Goal: Task Accomplishment & Management: Complete application form

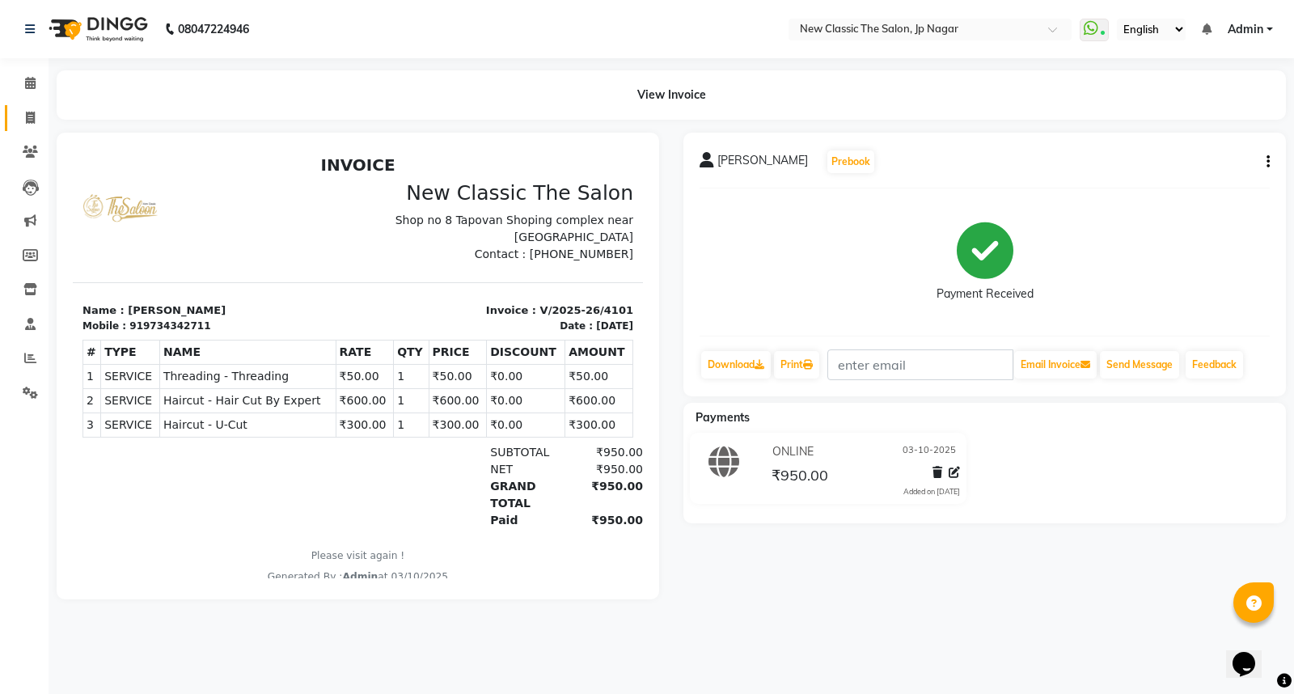
drag, startPoint x: 17, startPoint y: 127, endPoint x: 31, endPoint y: 131, distance: 14.3
click at [19, 127] on link "Invoice" at bounding box center [24, 118] width 39 height 27
select select "service"
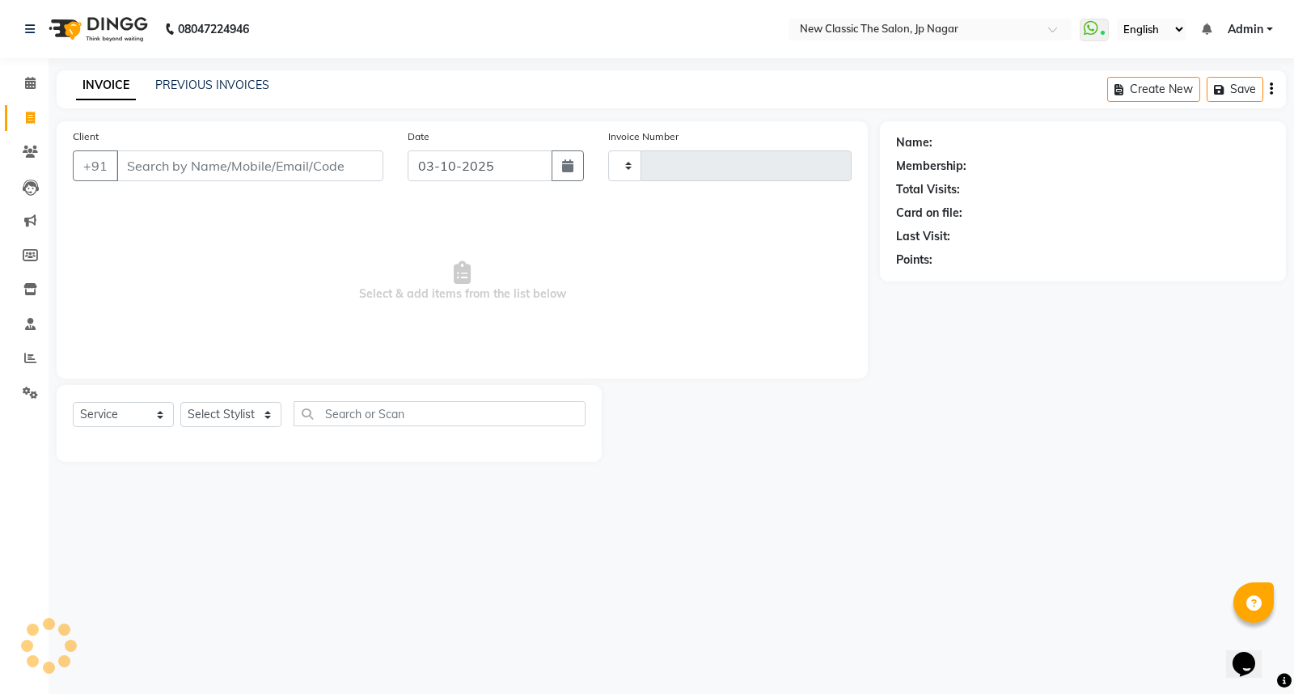
type input "4102"
select select "4678"
click at [163, 172] on input "Client" at bounding box center [249, 165] width 267 height 31
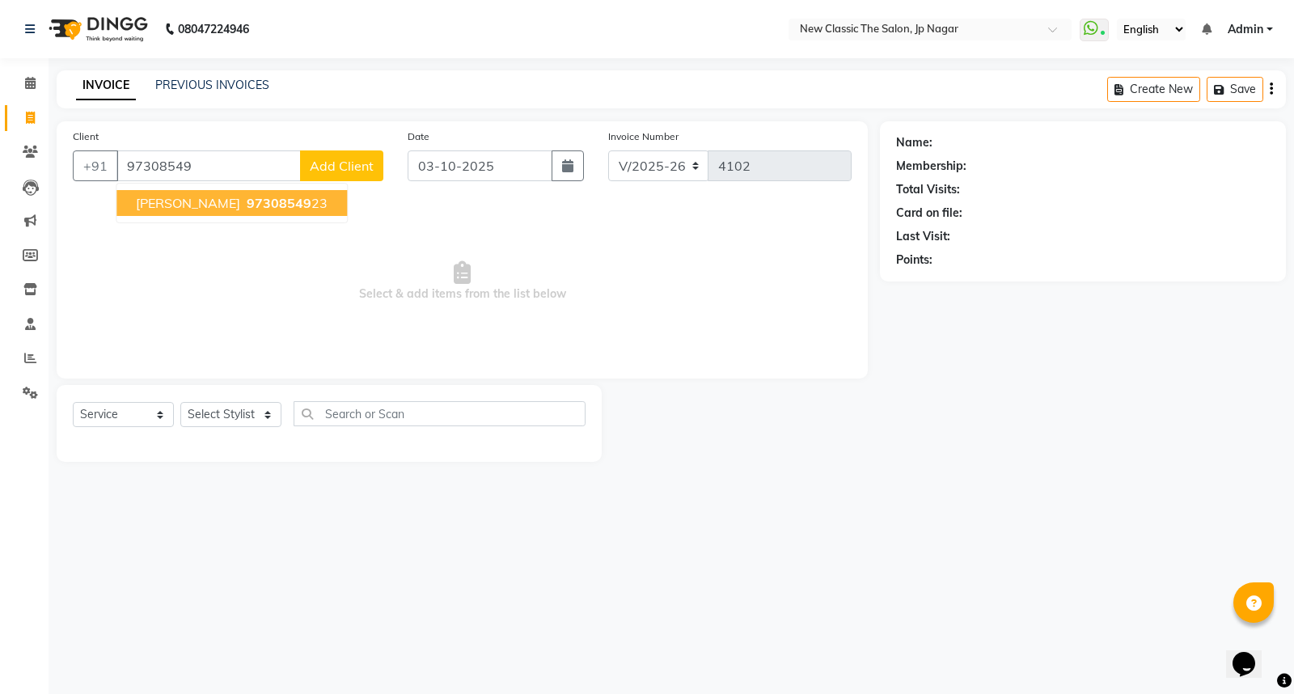
click at [206, 189] on ngb-typeahead-window "[PERSON_NAME] 97308549 23" at bounding box center [232, 203] width 232 height 40
click at [206, 195] on span "[PERSON_NAME]" at bounding box center [188, 203] width 104 height 16
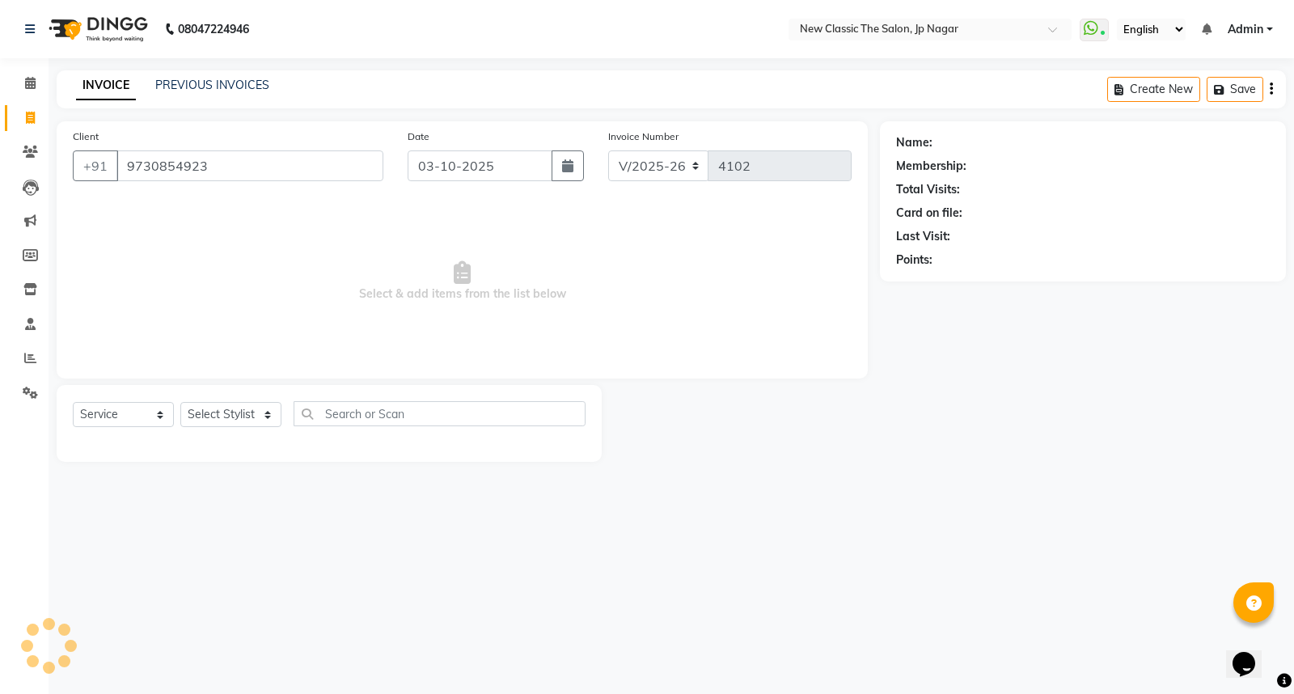
type input "9730854923"
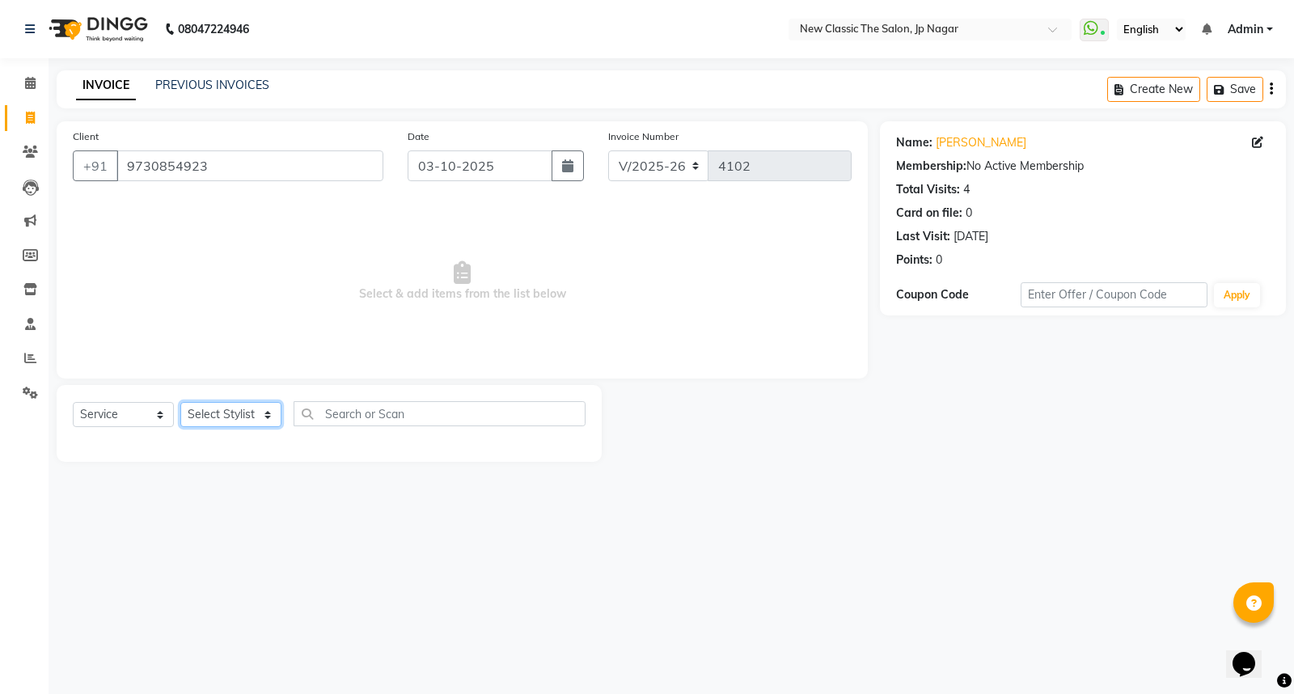
click at [248, 407] on select "Select Stylist Amit [PERSON_NAME] [PERSON_NAME] [PERSON_NAME] Manager [PERSON_N…" at bounding box center [230, 414] width 101 height 25
select select "27630"
click at [180, 403] on select "Select Stylist Amit [PERSON_NAME] [PERSON_NAME] [PERSON_NAME] Manager [PERSON_N…" at bounding box center [230, 414] width 101 height 25
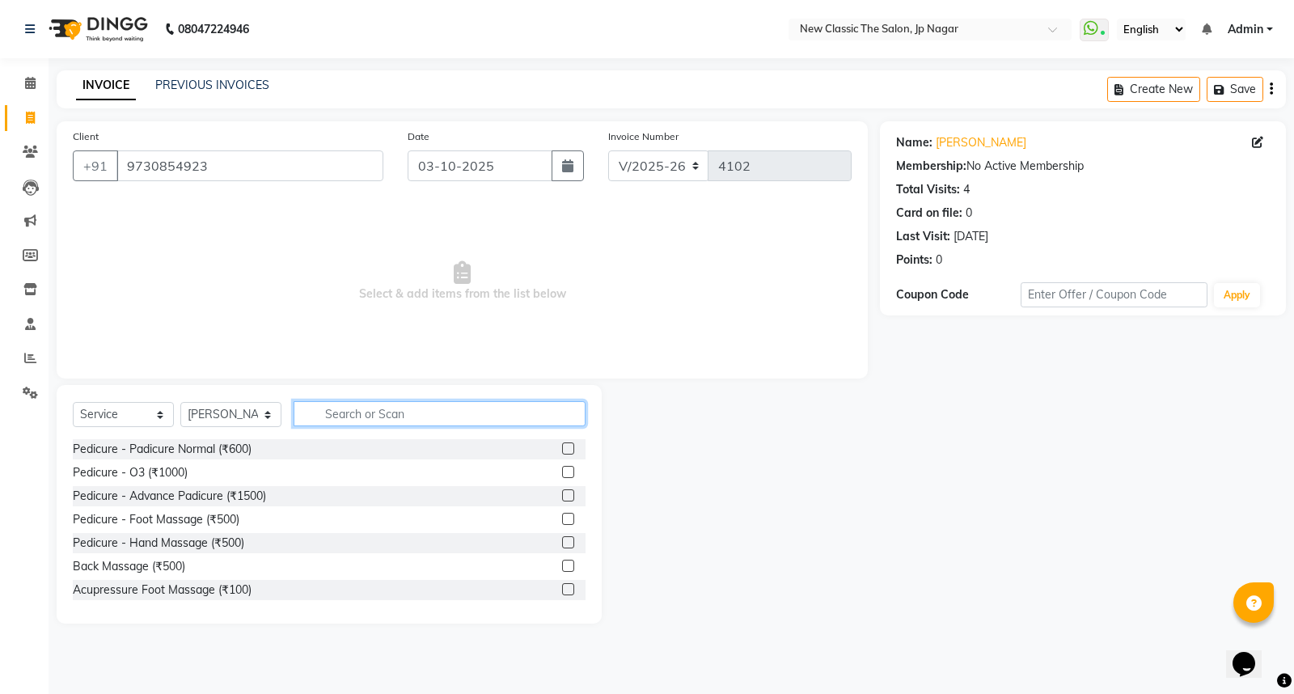
click at [328, 417] on input "text" at bounding box center [440, 413] width 292 height 25
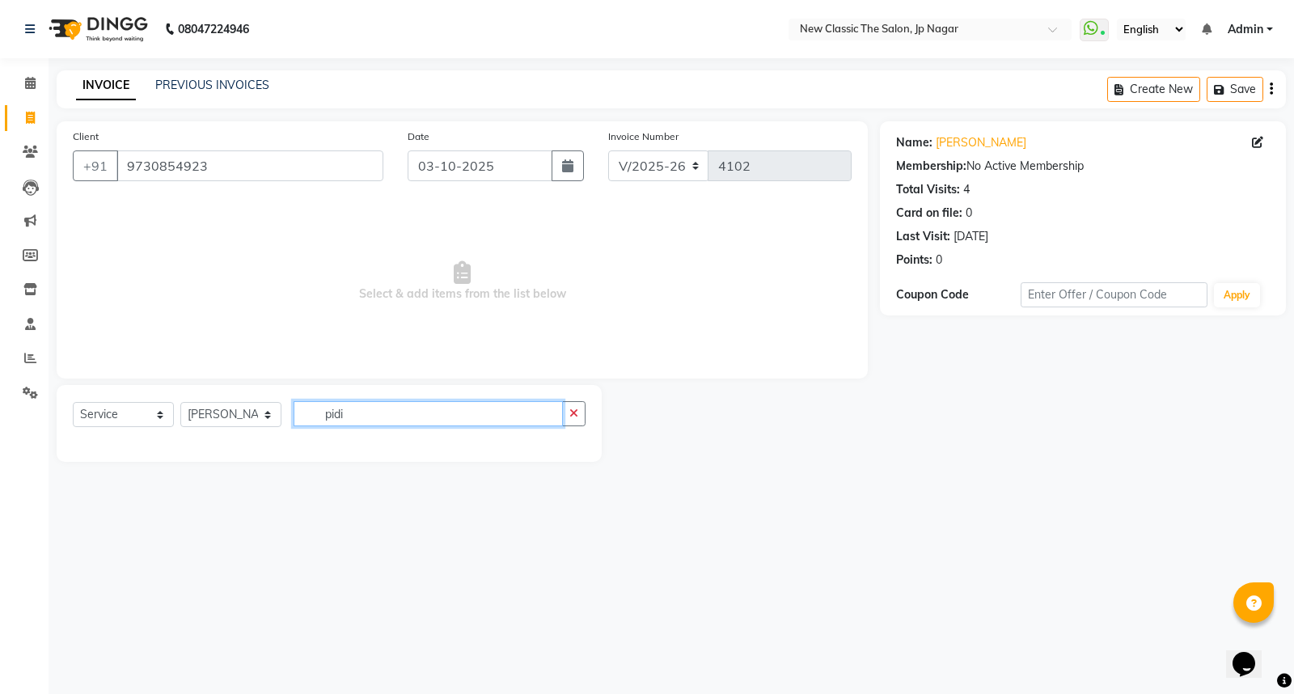
click at [508, 414] on input "pidi" at bounding box center [428, 413] width 269 height 25
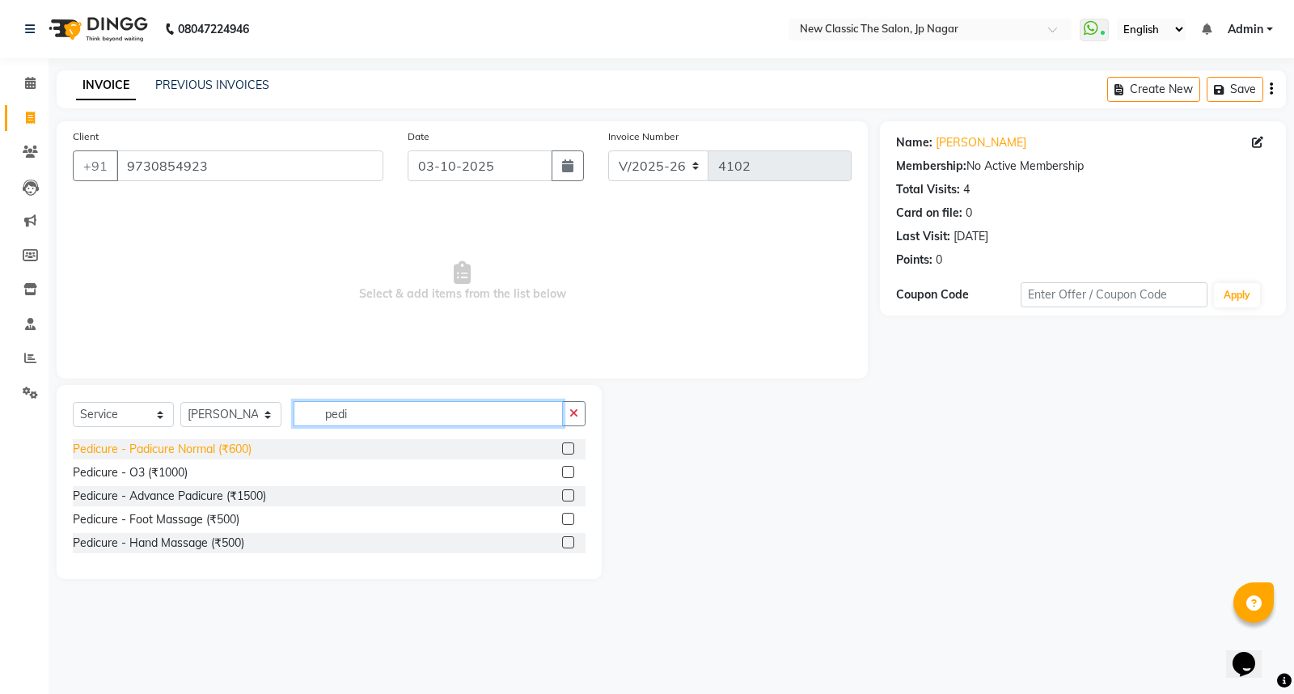
type input "pedi"
click at [192, 453] on div "Pedicure - Padicure Normal (₹600)" at bounding box center [162, 449] width 179 height 17
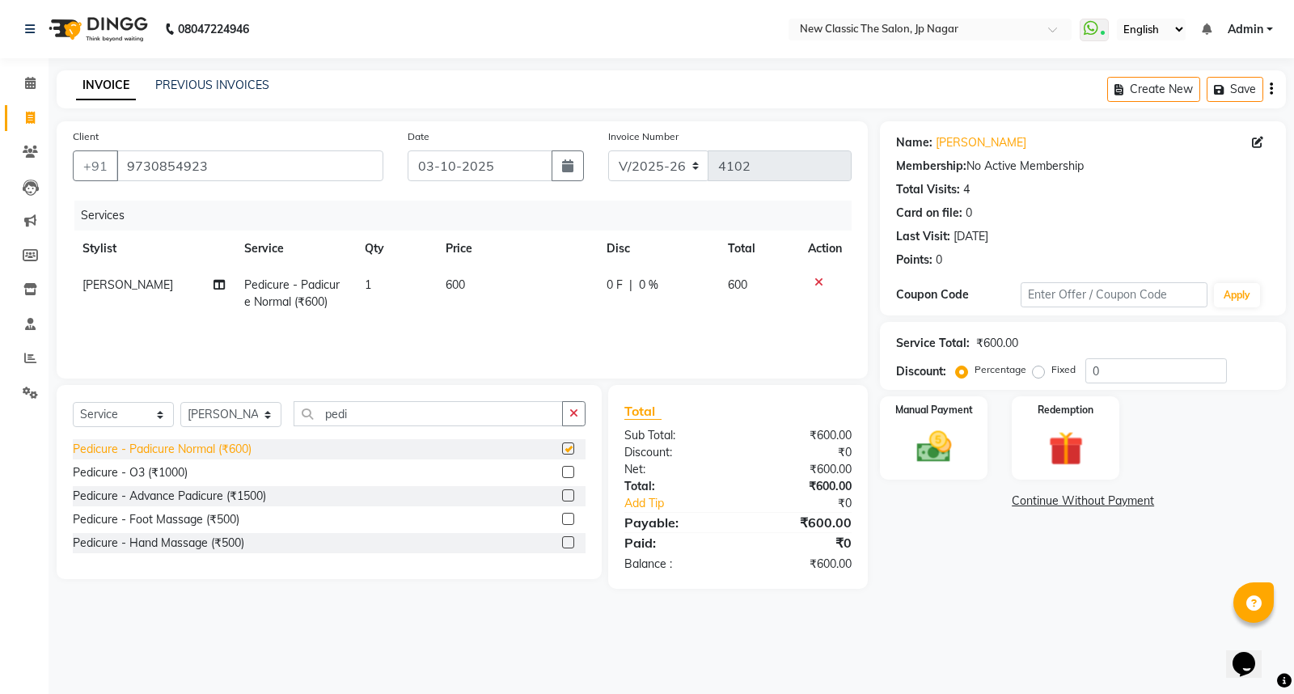
checkbox input "false"
click at [585, 416] on button "button" at bounding box center [573, 413] width 23 height 25
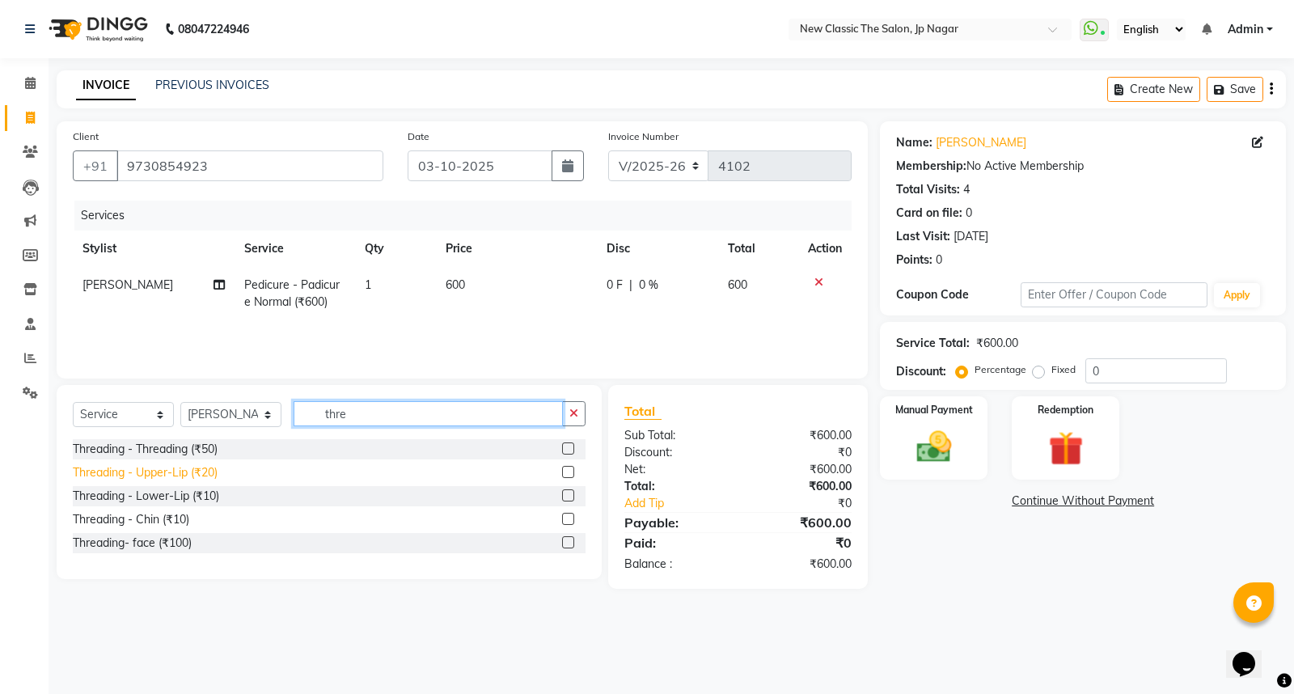
type input "thre"
click at [191, 471] on div "Threading - Upper-Lip (₹20)" at bounding box center [145, 472] width 145 height 17
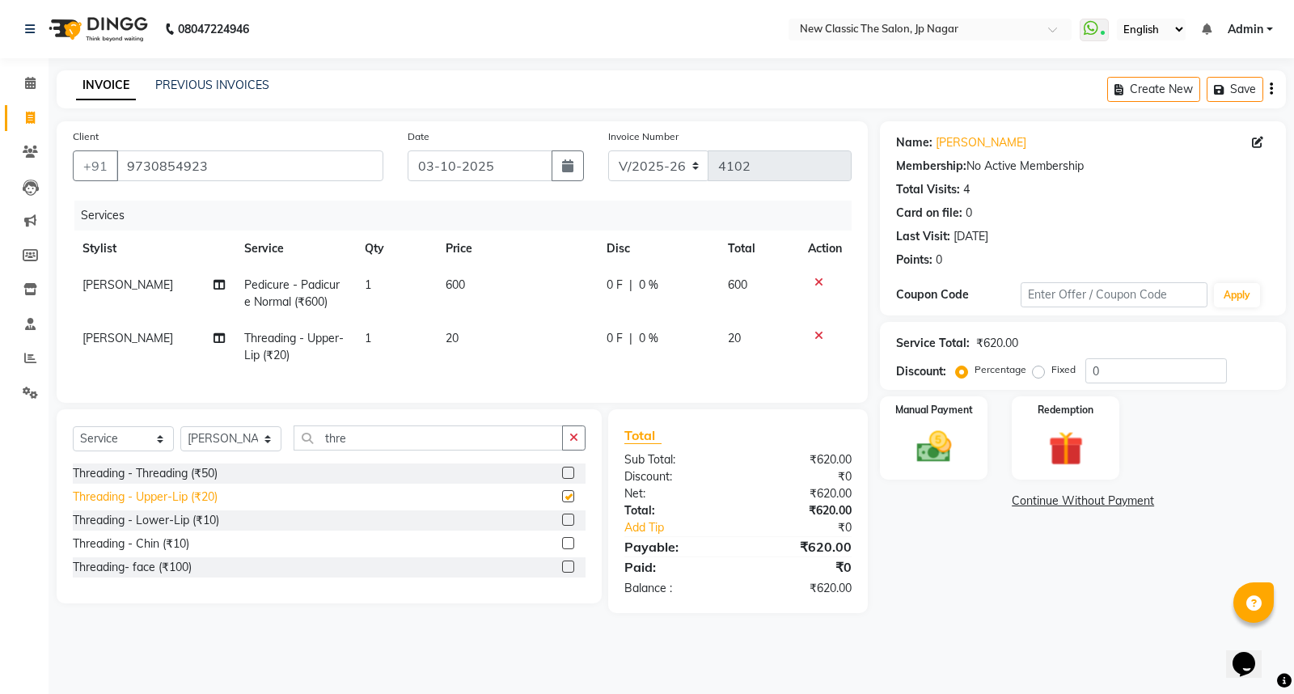
checkbox input "false"
click at [180, 482] on div "Threading - Threading (₹50)" at bounding box center [145, 473] width 145 height 17
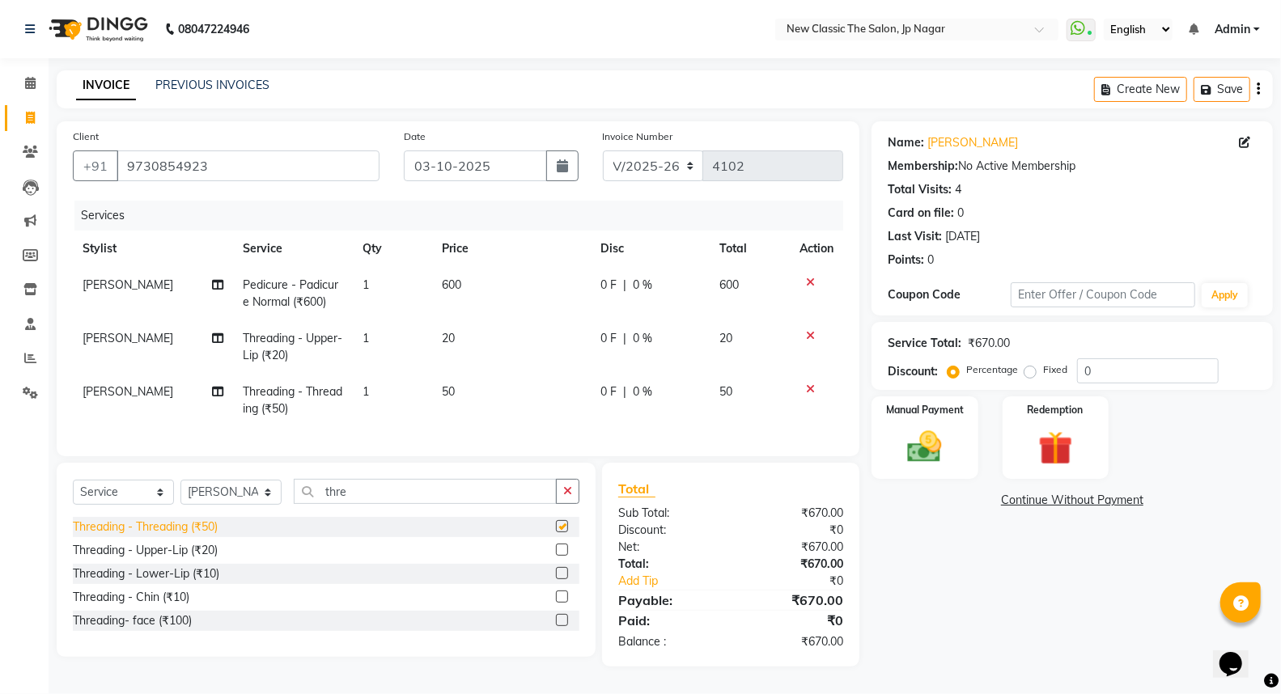
checkbox input "false"
click at [741, 346] on td "20" at bounding box center [750, 346] width 80 height 53
select select "27630"
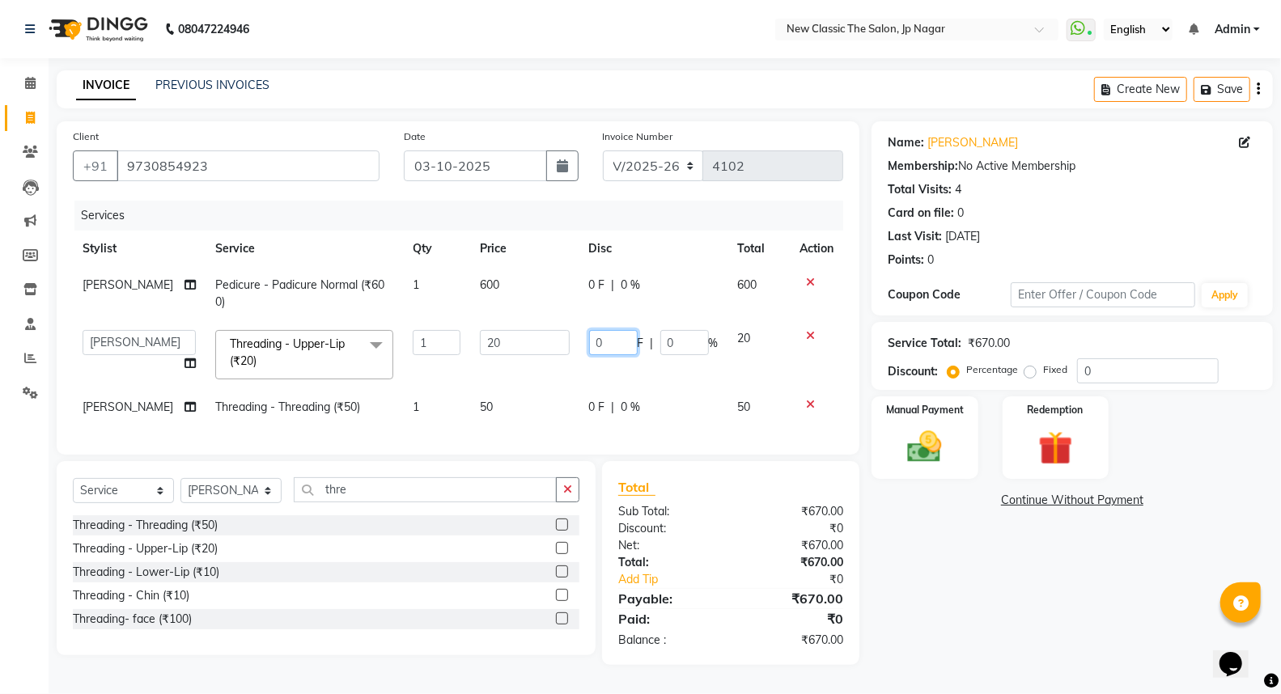
click at [611, 346] on input "0" at bounding box center [613, 342] width 49 height 25
type input "10"
click at [934, 550] on div "Name: [PERSON_NAME] Membership: No Active Membership Total Visits: 4 Card on fi…" at bounding box center [1077, 393] width 413 height 544
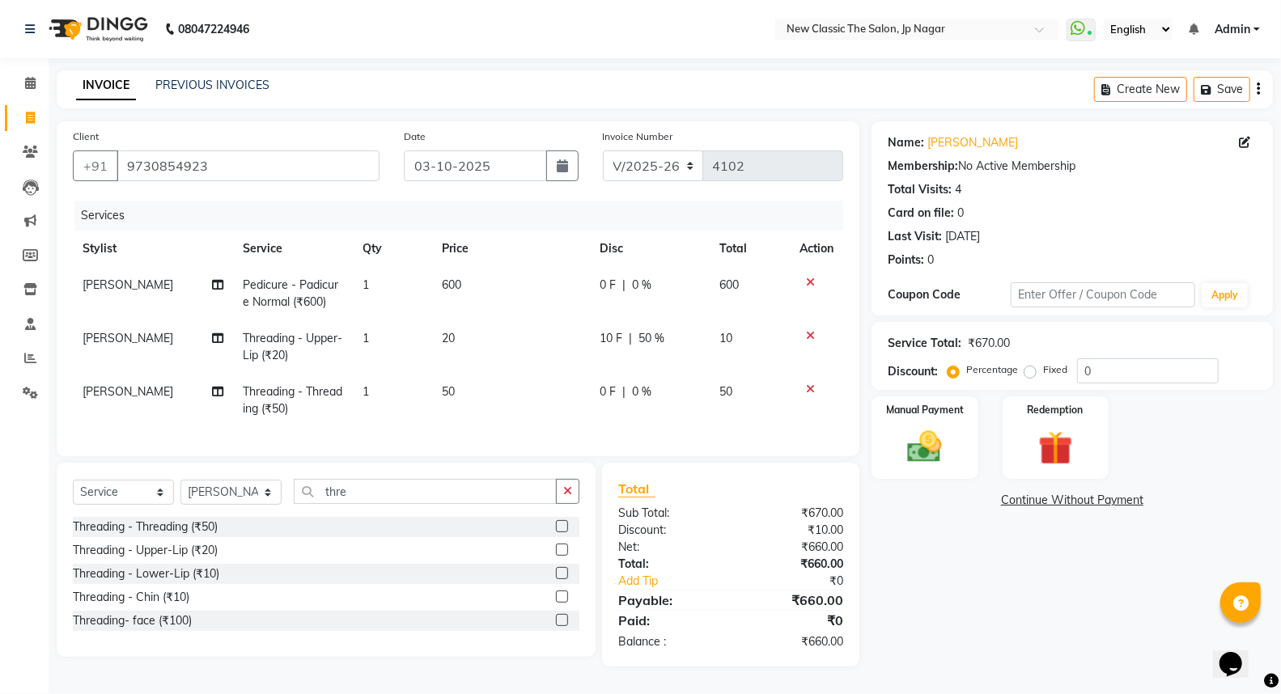
click at [615, 334] on span "10 F" at bounding box center [611, 338] width 23 height 17
select select "27630"
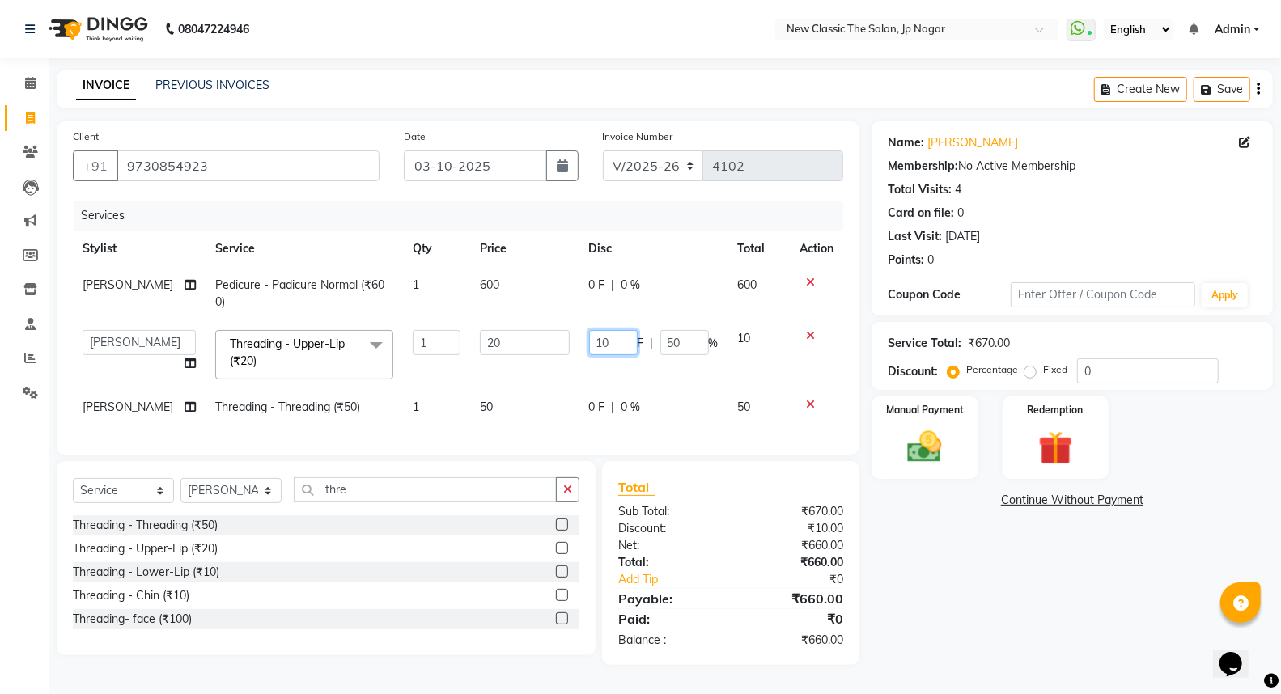
click at [616, 344] on input "10" at bounding box center [613, 342] width 49 height 25
click at [589, 341] on input "10" at bounding box center [613, 342] width 49 height 25
click at [608, 343] on input "10" at bounding box center [613, 342] width 49 height 25
type input "1"
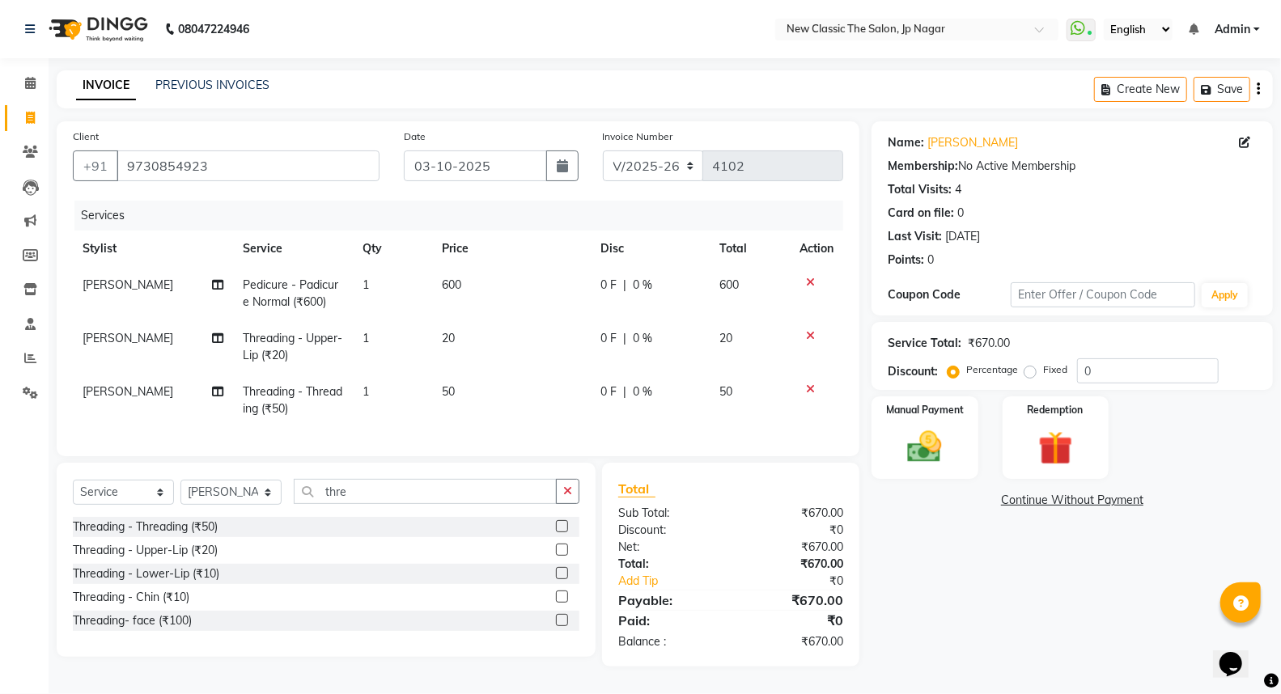
click at [489, 333] on td "20" at bounding box center [511, 346] width 159 height 53
select select "27630"
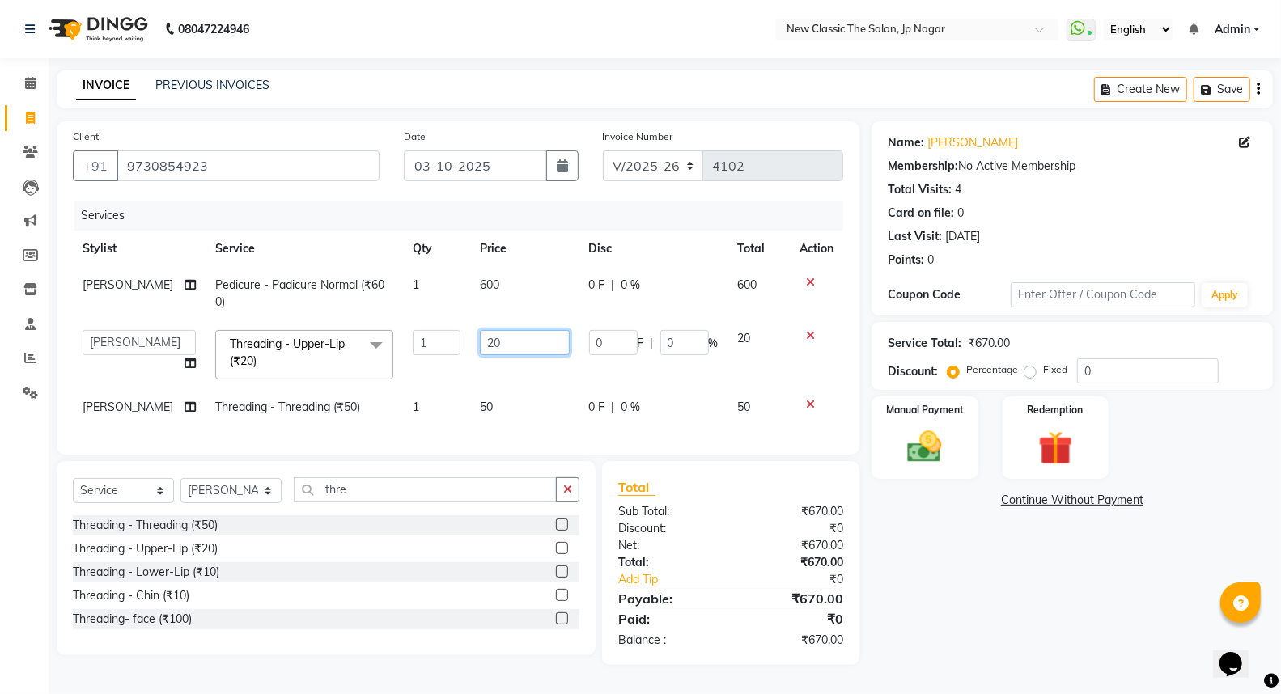
click at [489, 344] on input "20" at bounding box center [525, 342] width 90 height 25
type input "2"
type input "10"
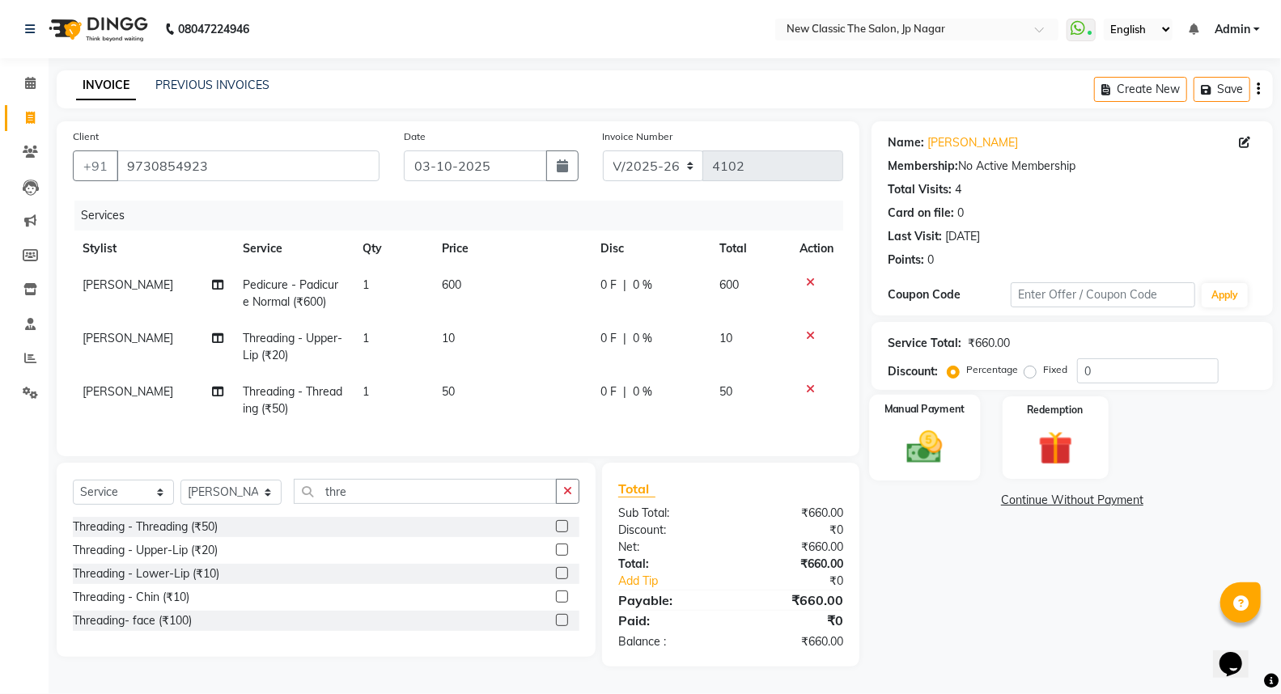
click at [935, 458] on img at bounding box center [924, 446] width 57 height 41
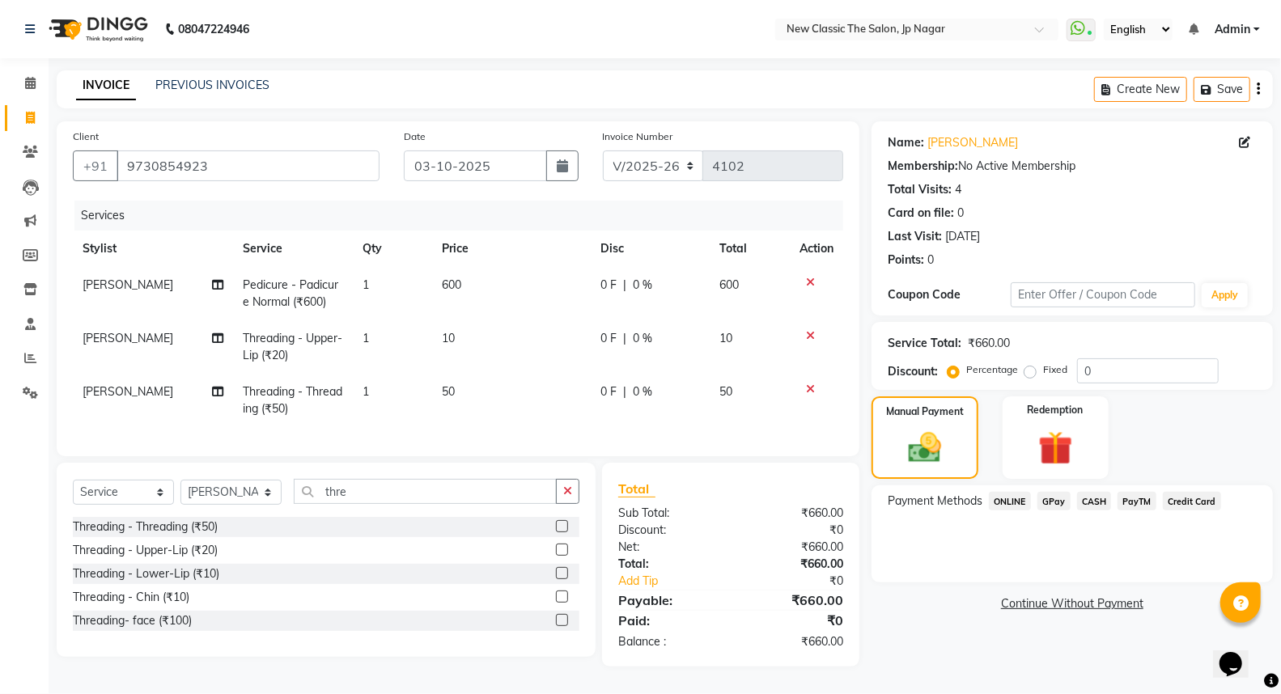
click at [108, 286] on td "[PERSON_NAME]" at bounding box center [153, 293] width 160 height 53
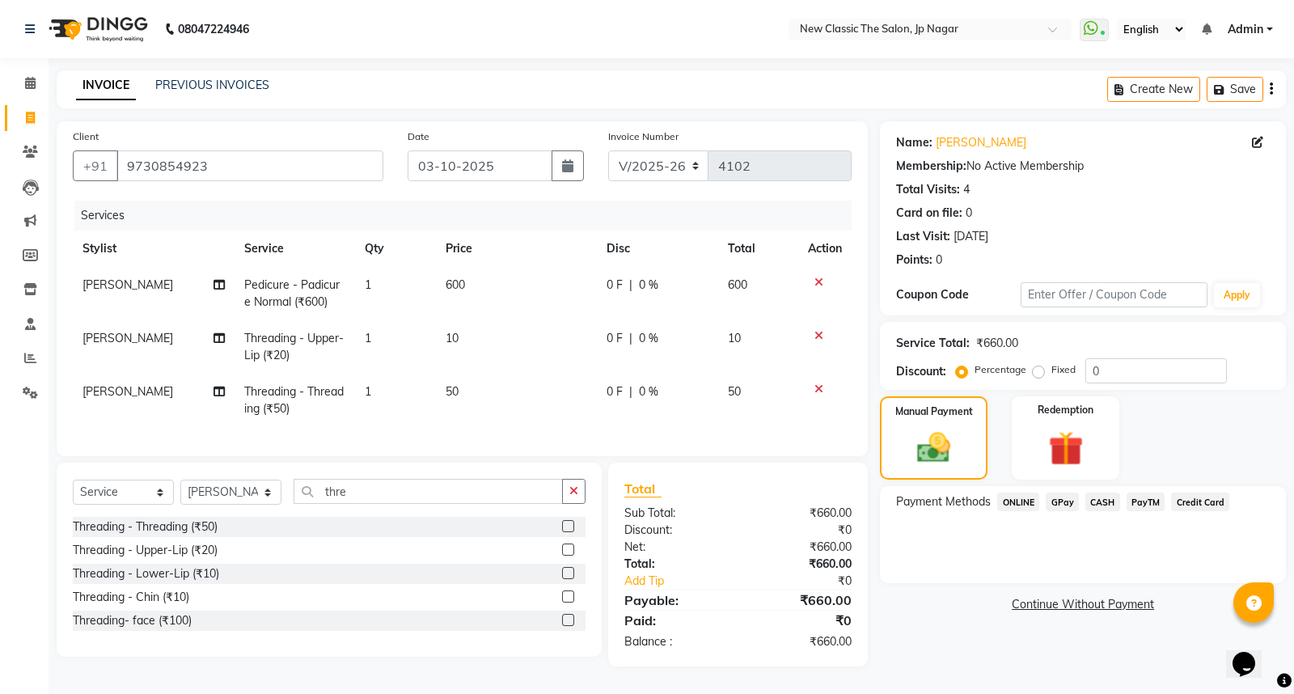
select select "27630"
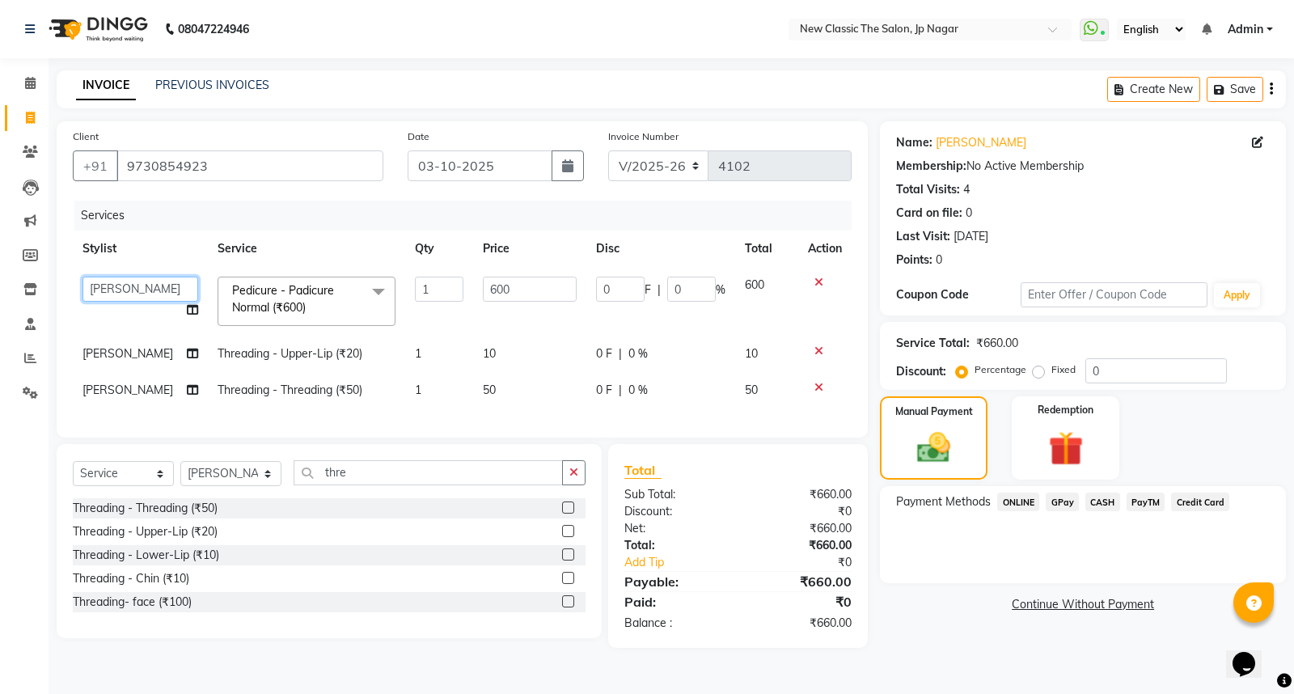
click at [150, 290] on select "Amit [PERSON_NAME] [PERSON_NAME] [PERSON_NAME] Manager [PERSON_NAME] [PERSON_NA…" at bounding box center [141, 289] width 116 height 25
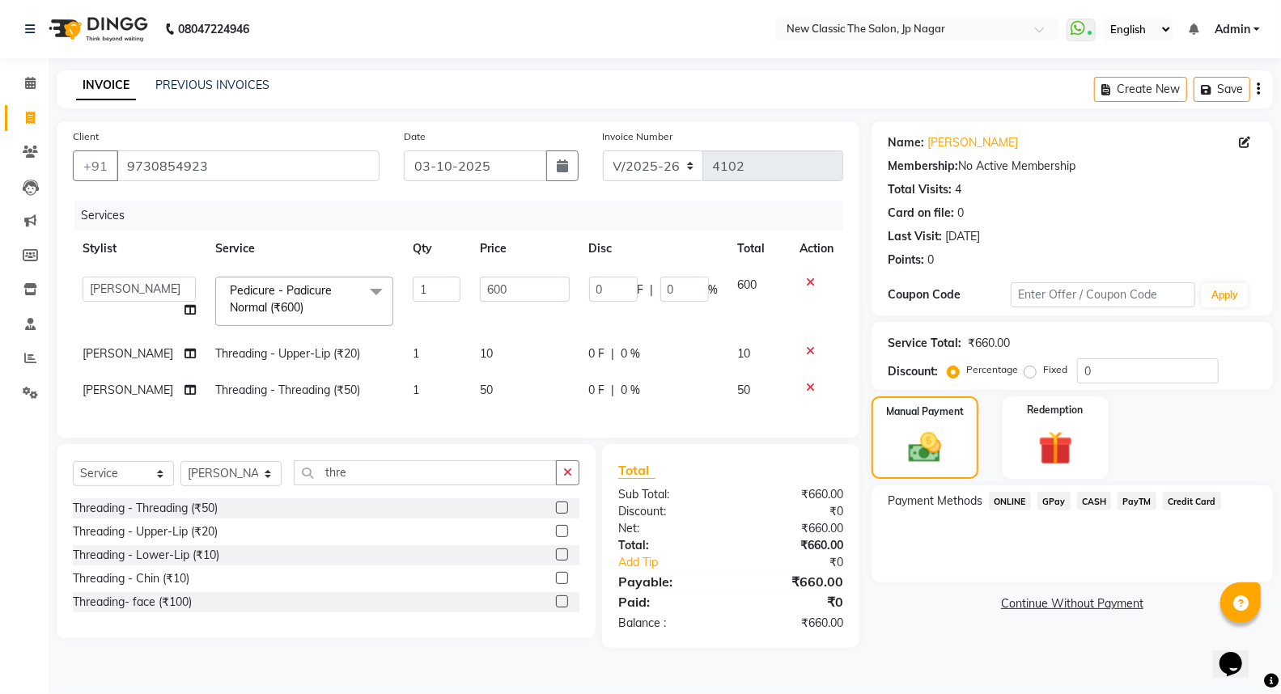
click at [163, 238] on th "Stylist" at bounding box center [139, 249] width 133 height 36
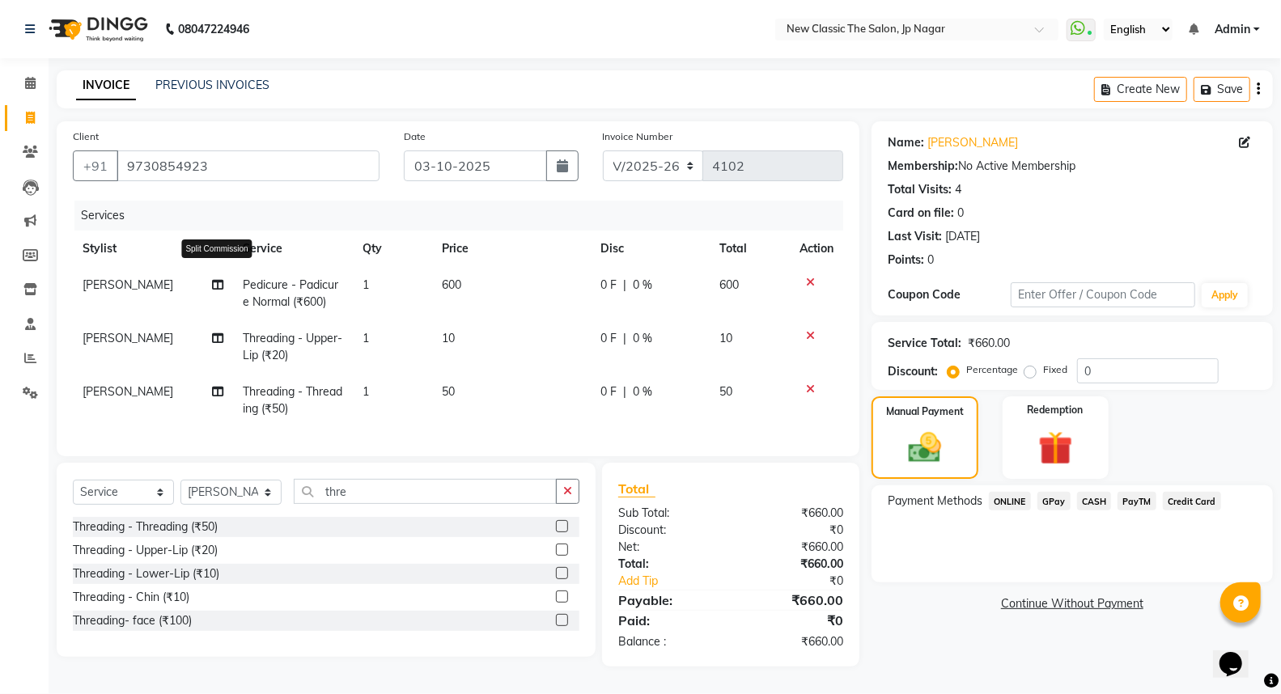
click at [217, 282] on icon at bounding box center [217, 284] width 11 height 11
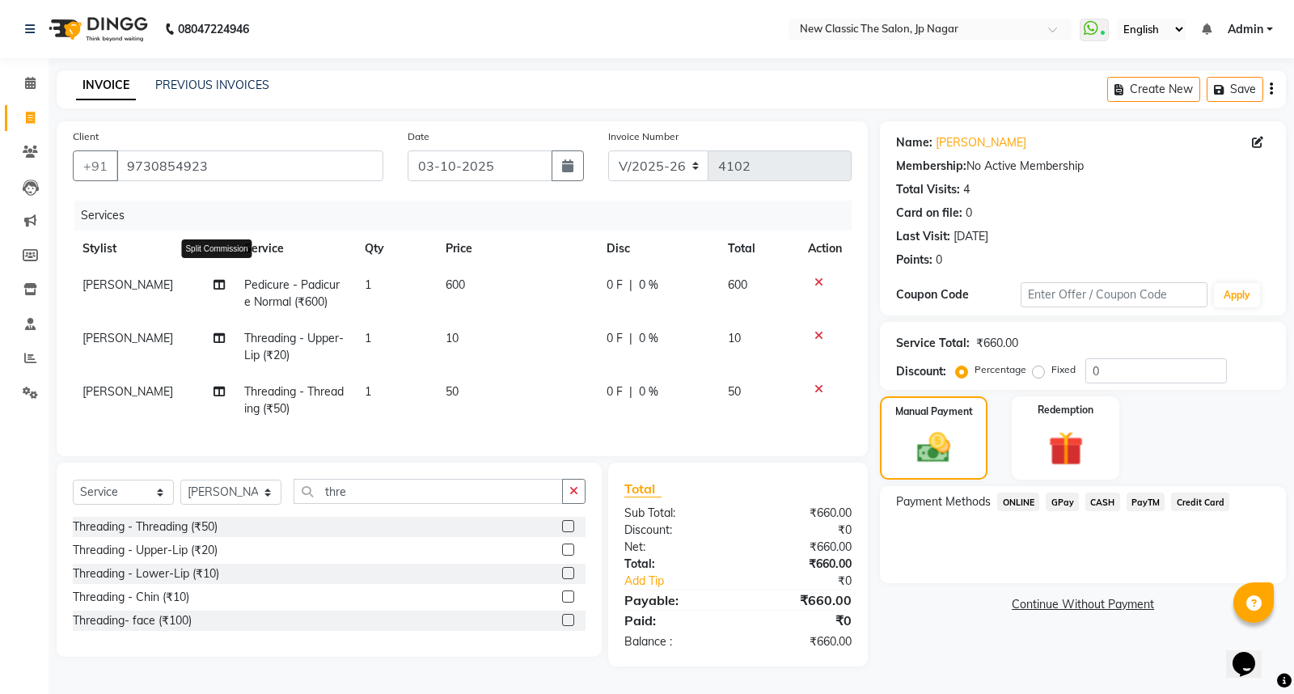
select select "27630"
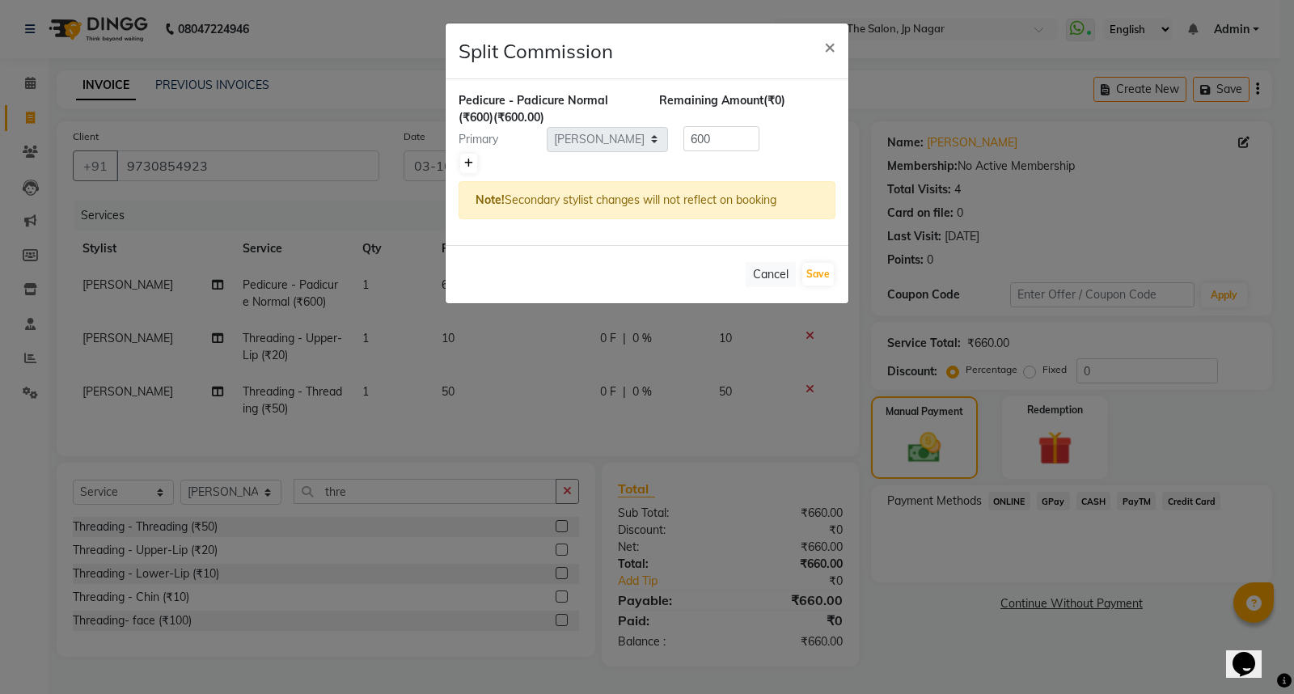
click at [470, 163] on icon at bounding box center [468, 164] width 9 height 10
type input "300"
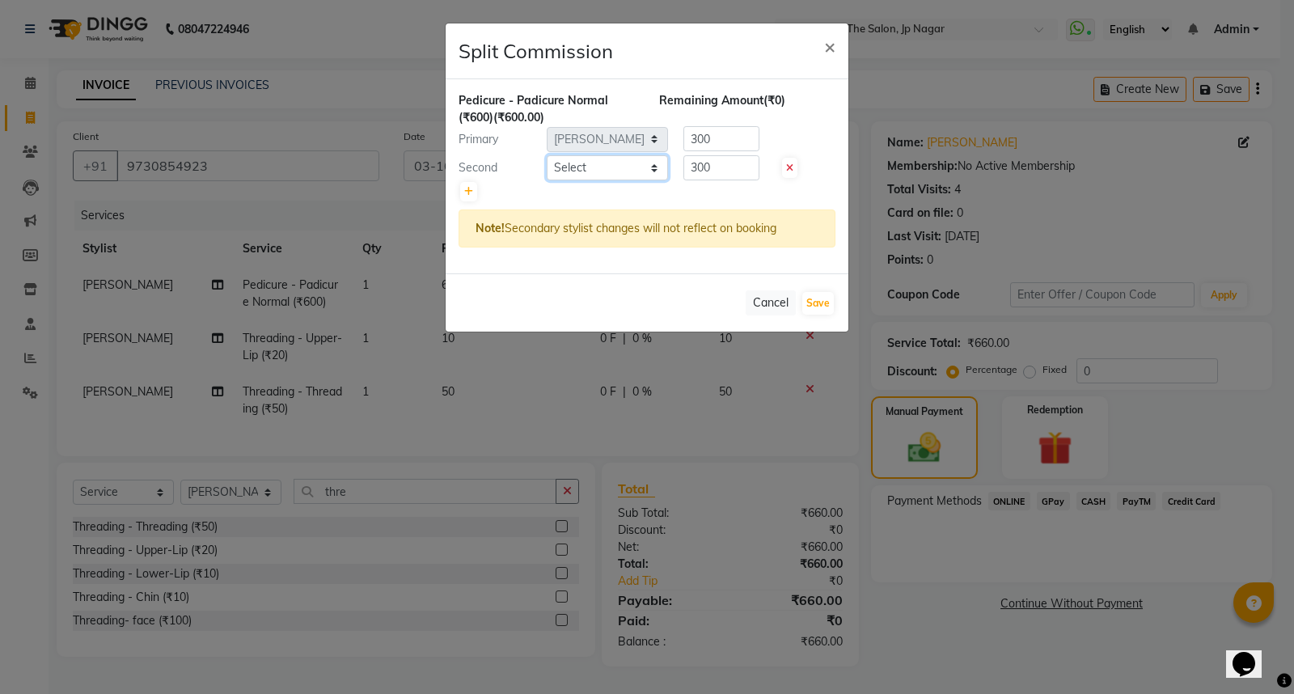
click at [591, 165] on select "Select Amit [PERSON_NAME] [PERSON_NAME] [PERSON_NAME] Manager [PERSON_NAME] [PE…" at bounding box center [607, 167] width 121 height 25
select select "77556"
click at [547, 155] on select "Select Amit [PERSON_NAME] [PERSON_NAME] [PERSON_NAME] Manager [PERSON_NAME] [PE…" at bounding box center [607, 167] width 121 height 25
click at [820, 294] on button "Save" at bounding box center [819, 303] width 32 height 23
select select "Select"
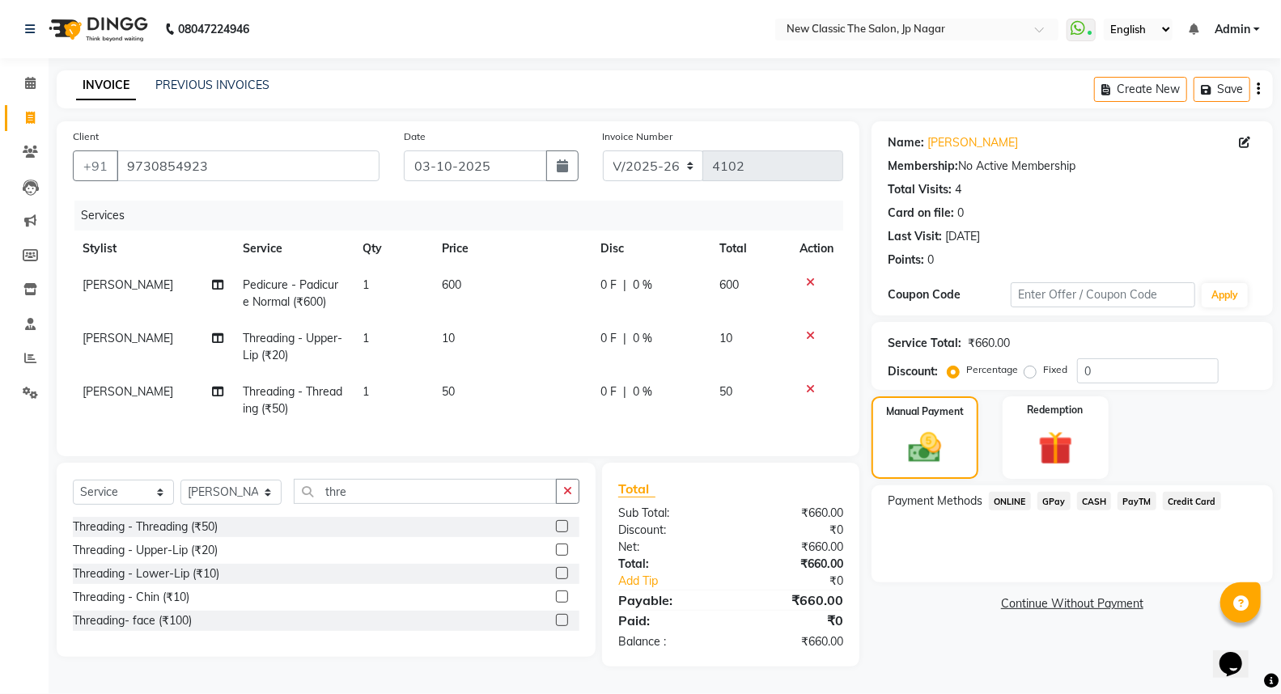
click at [1010, 498] on span "ONLINE" at bounding box center [1010, 501] width 42 height 19
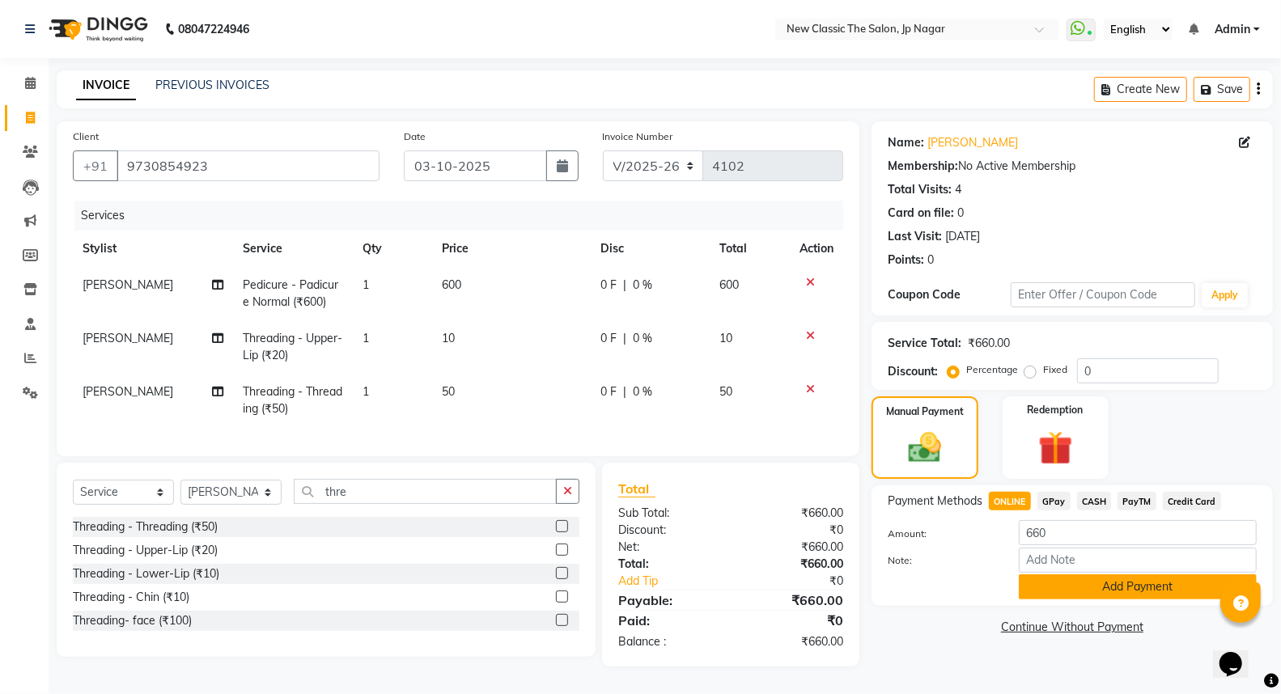
click at [1056, 591] on button "Add Payment" at bounding box center [1138, 586] width 238 height 25
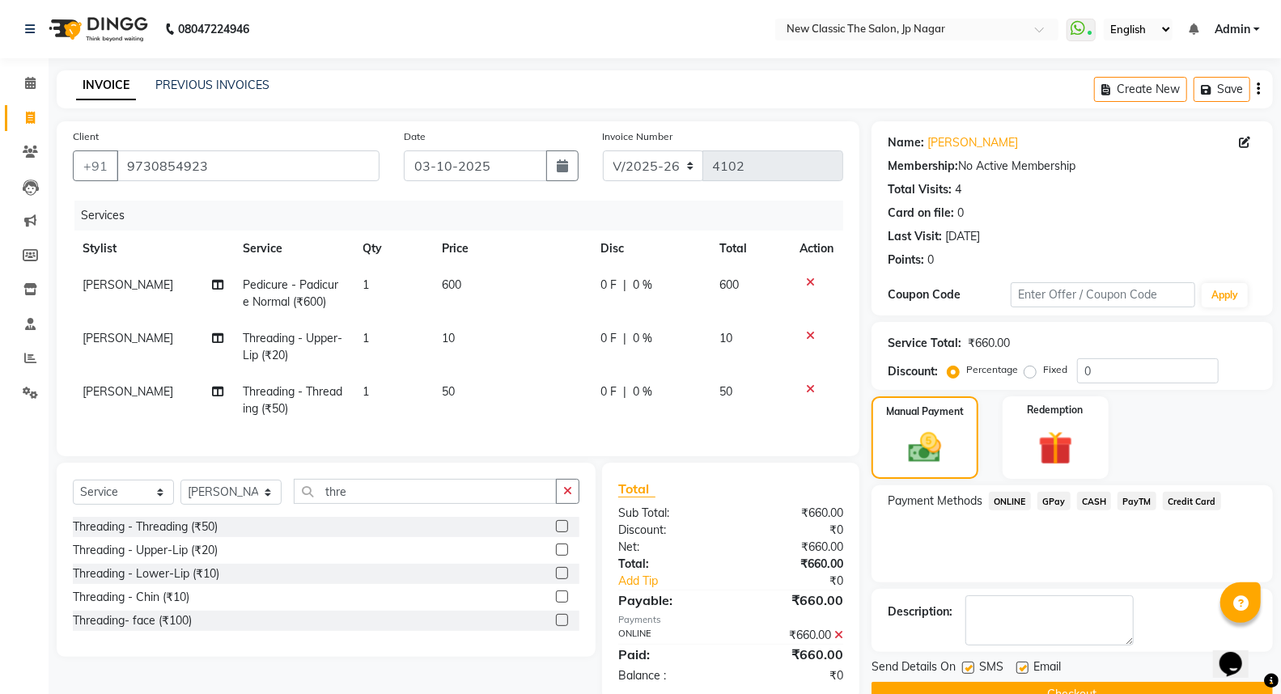
scroll to position [43, 0]
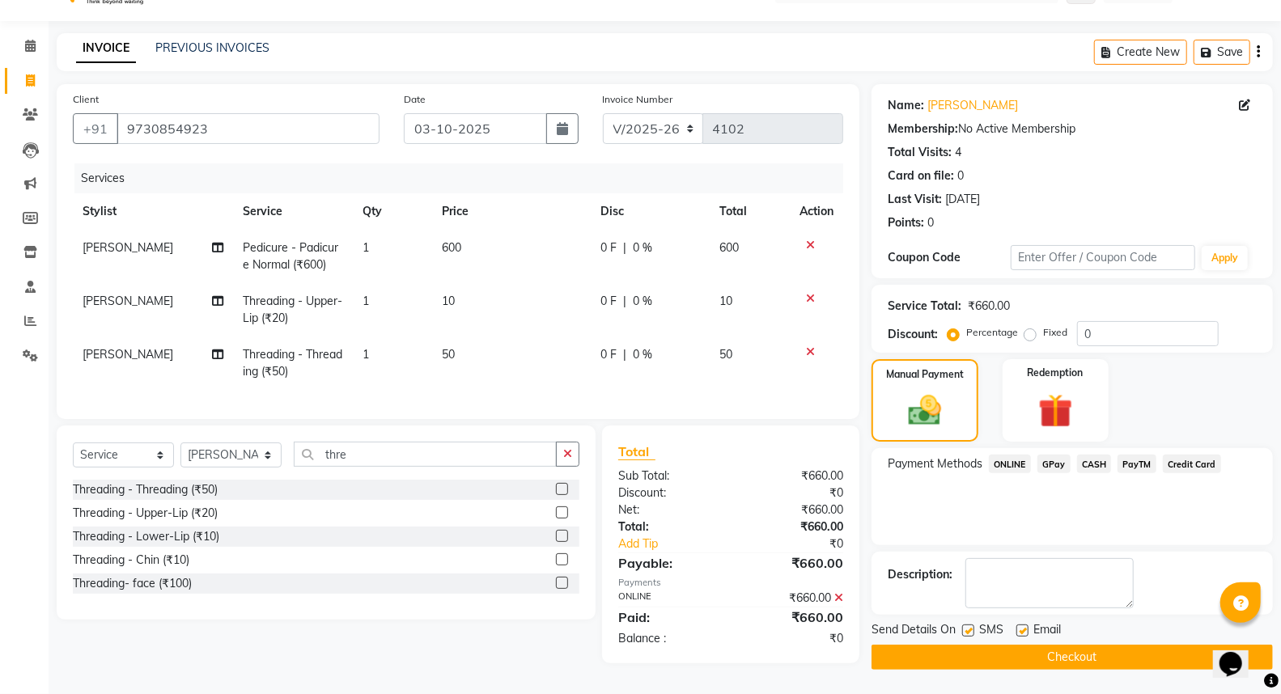
drag, startPoint x: 1024, startPoint y: 651, endPoint x: 1028, endPoint y: 636, distance: 15.9
click at [1024, 650] on button "Checkout" at bounding box center [1071, 657] width 401 height 25
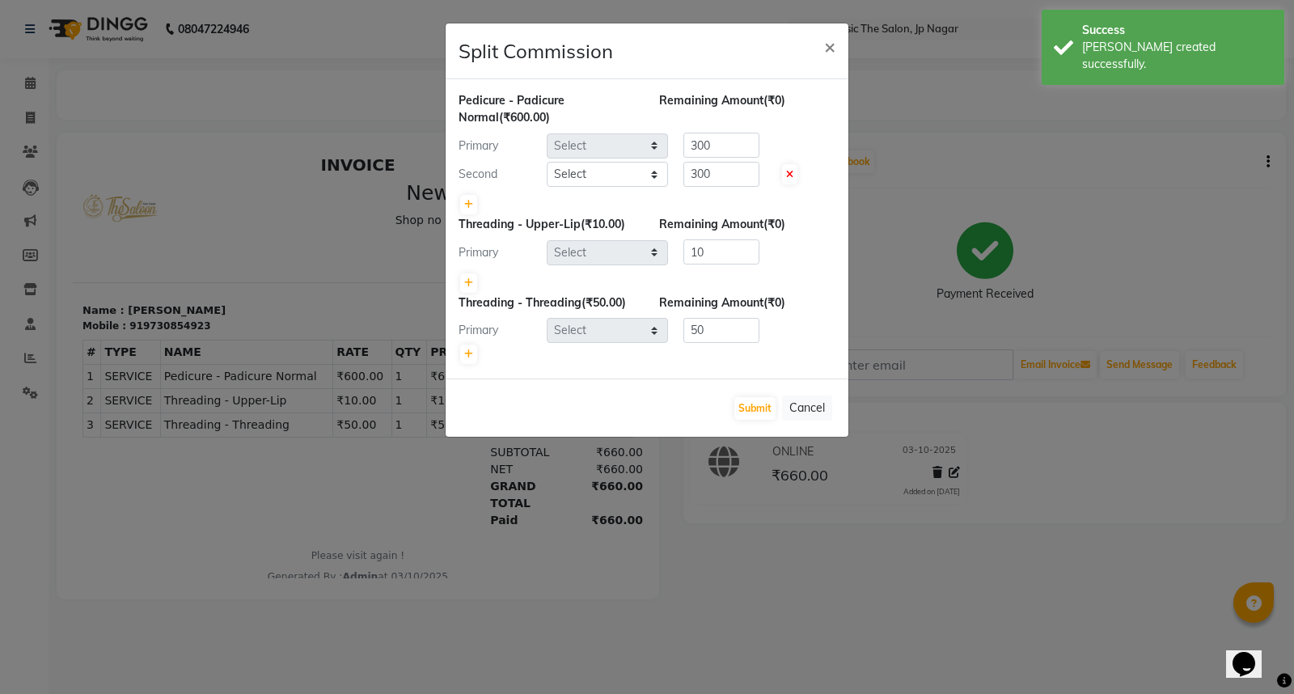
select select "27630"
select select "77556"
select select "27630"
drag, startPoint x: 759, startPoint y: 411, endPoint x: 739, endPoint y: 407, distance: 19.8
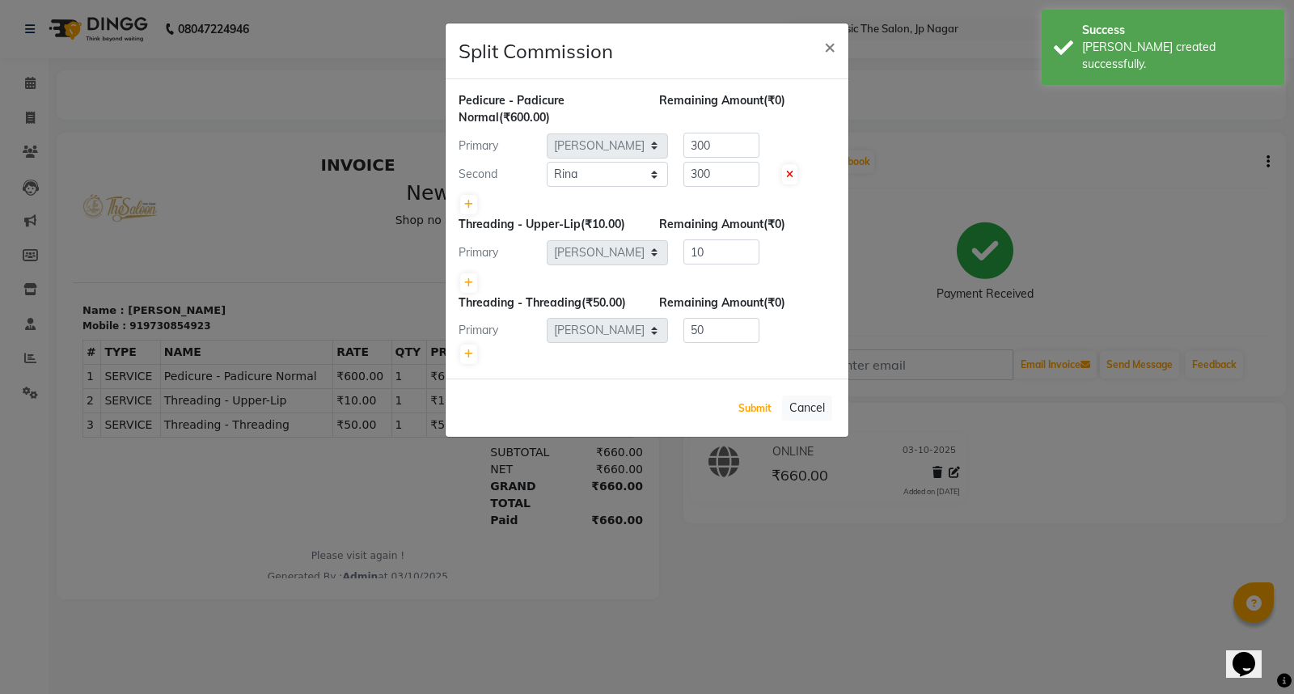
click at [757, 410] on button "Submit" at bounding box center [755, 408] width 41 height 23
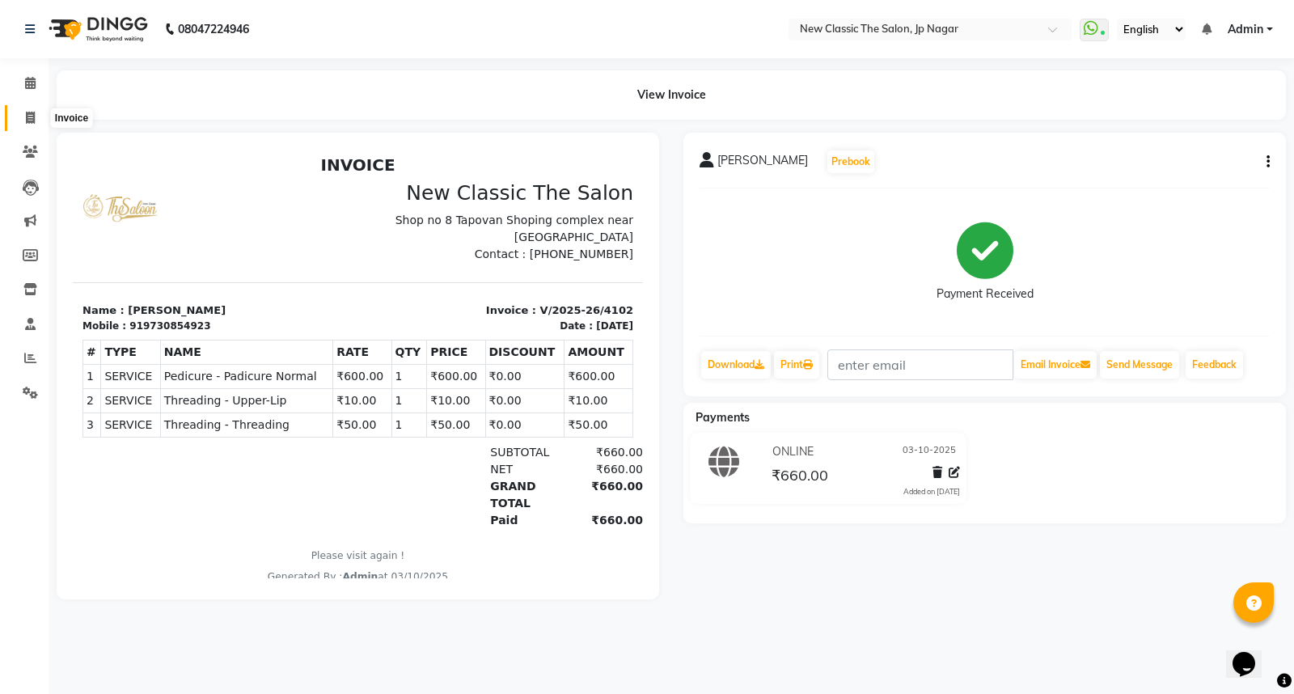
click at [27, 113] on icon at bounding box center [30, 118] width 9 height 12
select select "service"
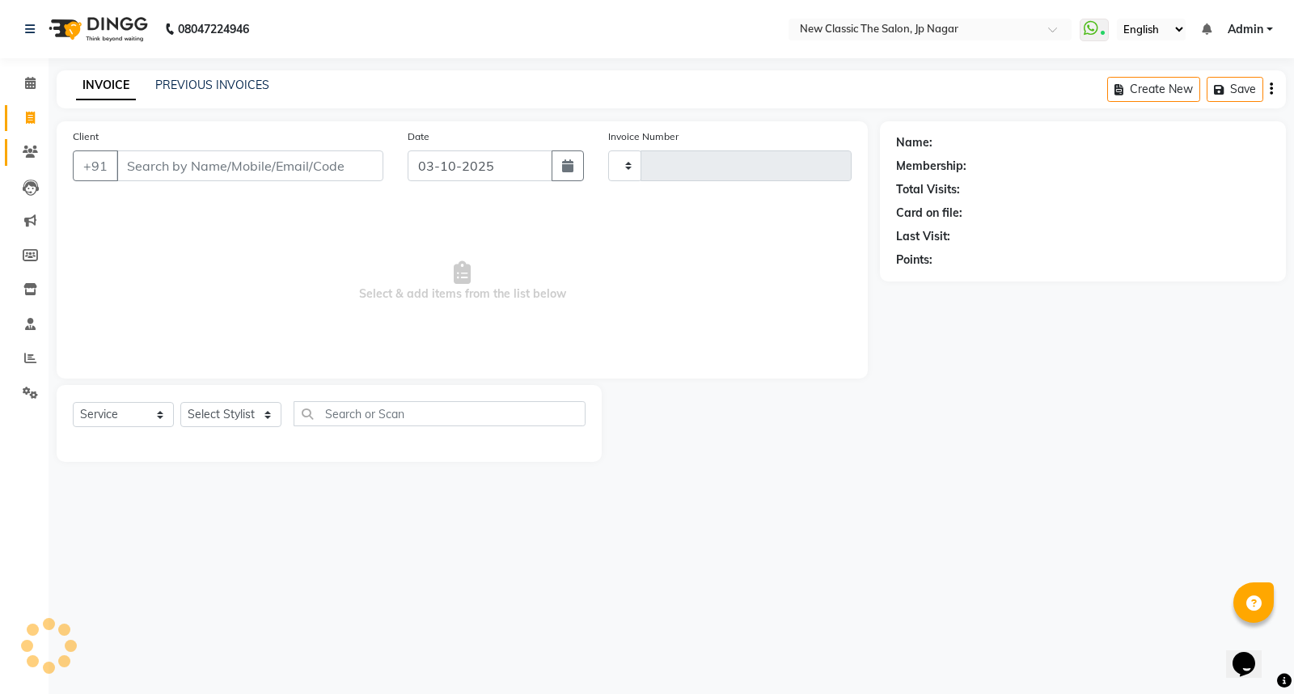
type input "4103"
select select "4678"
click at [138, 166] on input "Client" at bounding box center [249, 165] width 267 height 31
type input "7838744060"
click at [343, 166] on span "Add Client" at bounding box center [342, 166] width 64 height 16
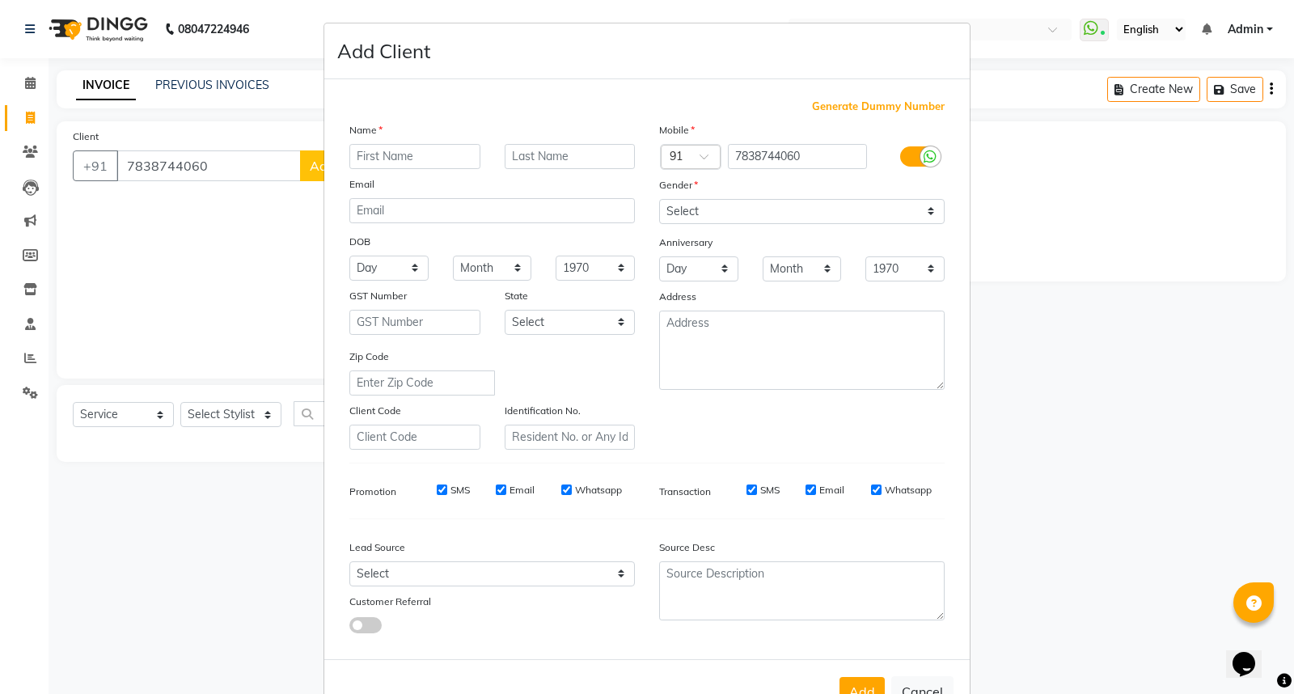
click at [367, 156] on input "text" at bounding box center [414, 156] width 131 height 25
type input "[PERSON_NAME]"
click at [529, 158] on input "text" at bounding box center [570, 156] width 131 height 25
type input "[PERSON_NAME]"
click at [707, 207] on select "Select [DEMOGRAPHIC_DATA] [DEMOGRAPHIC_DATA] Other Prefer Not To Say" at bounding box center [802, 211] width 286 height 25
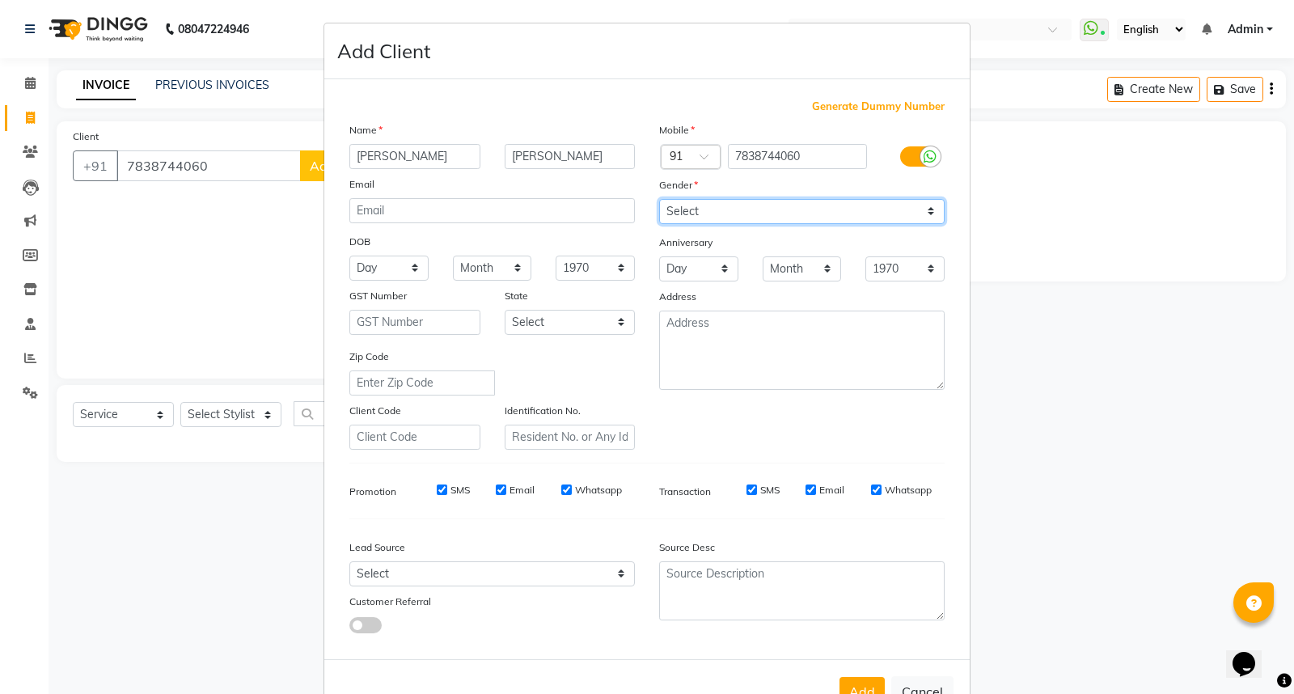
select select "[DEMOGRAPHIC_DATA]"
click at [659, 199] on select "Select [DEMOGRAPHIC_DATA] [DEMOGRAPHIC_DATA] Other Prefer Not To Say" at bounding box center [802, 211] width 286 height 25
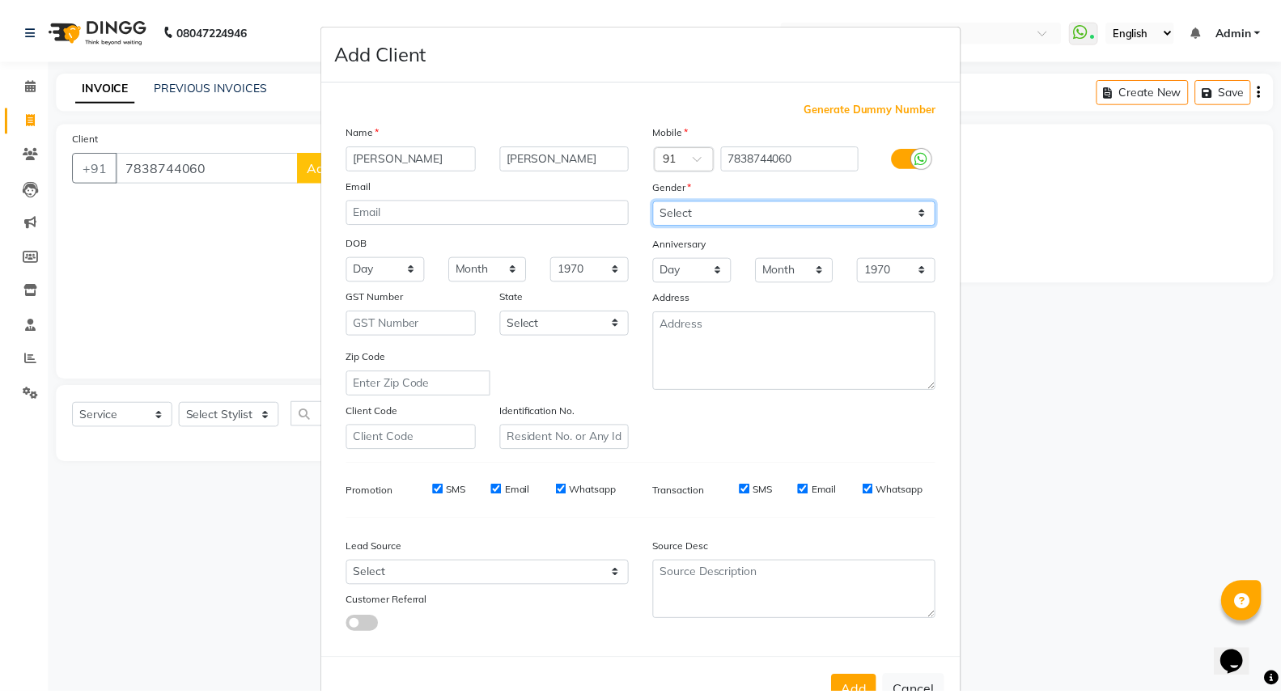
scroll to position [53, 0]
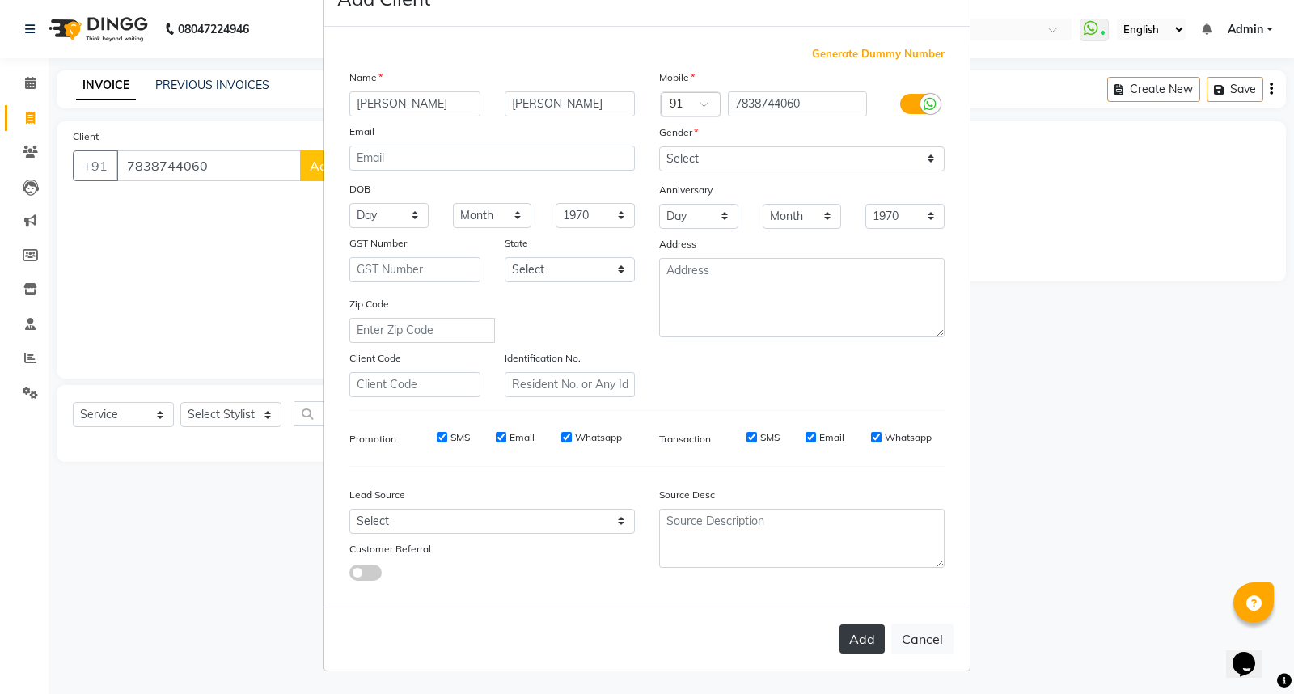
click at [860, 644] on button "Add" at bounding box center [862, 639] width 45 height 29
select select
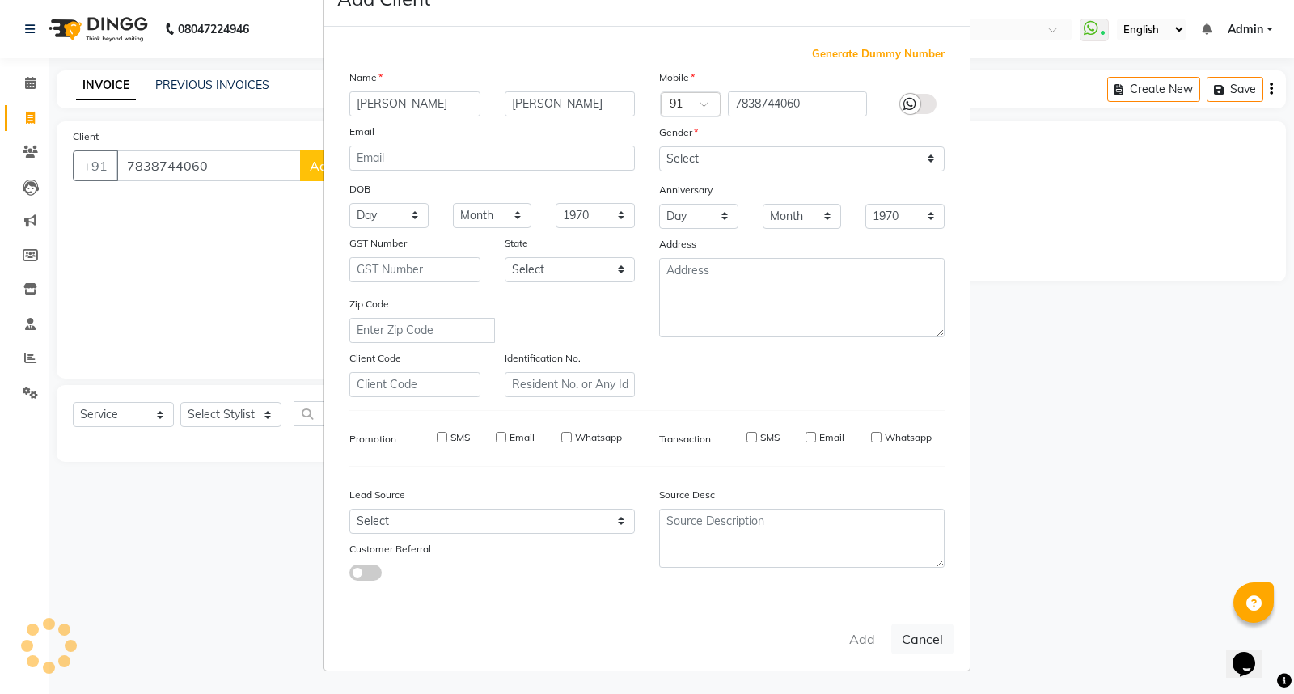
select select
checkbox input "false"
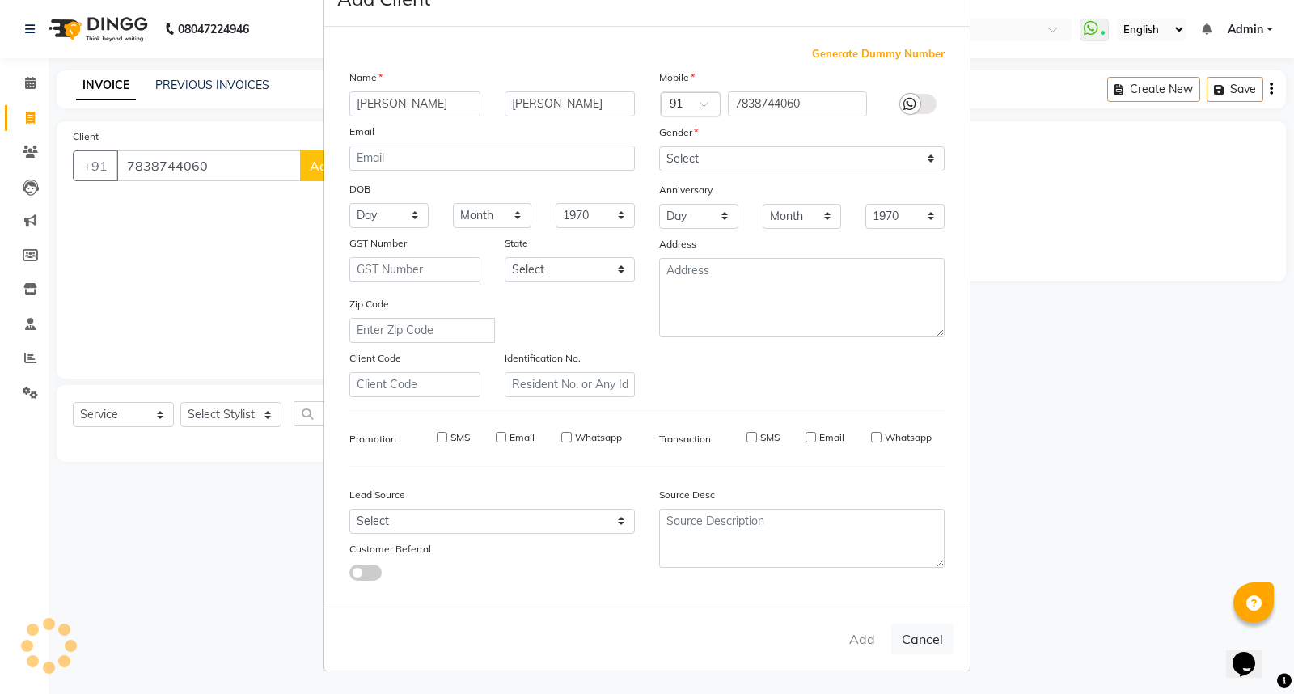
checkbox input "false"
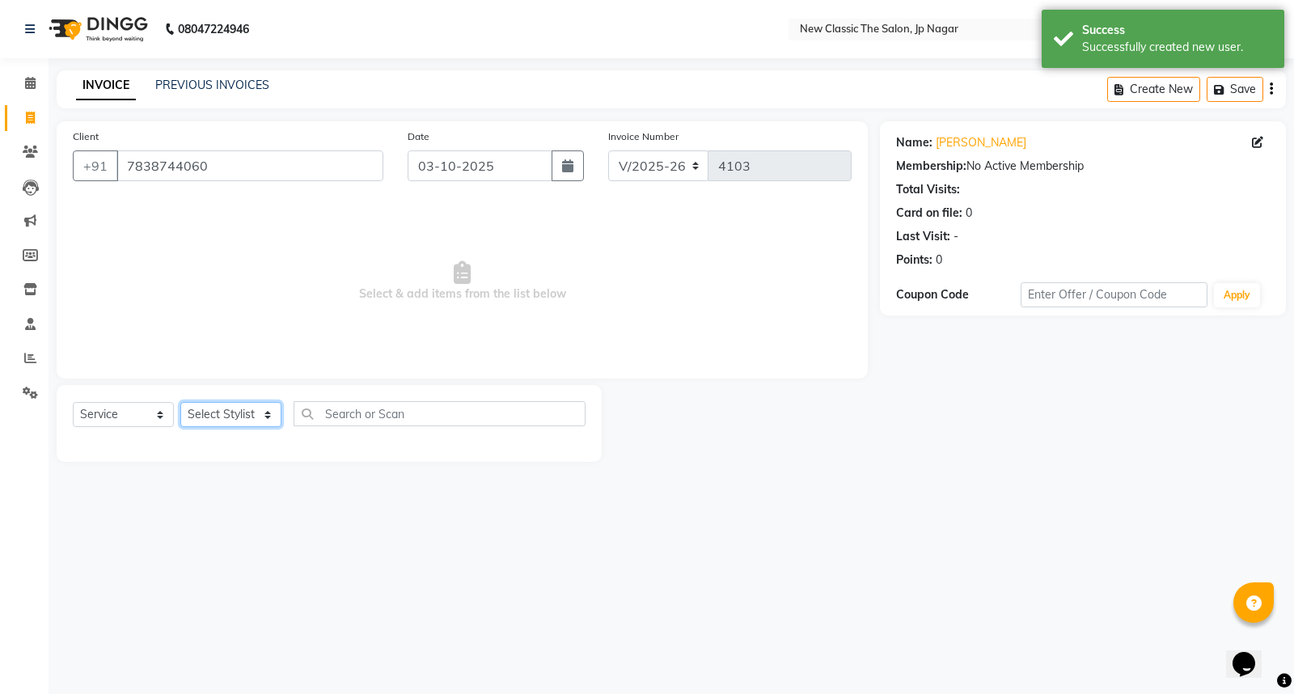
click at [218, 414] on select "Select Stylist Amit [PERSON_NAME] [PERSON_NAME] [PERSON_NAME] Manager [PERSON_N…" at bounding box center [230, 414] width 101 height 25
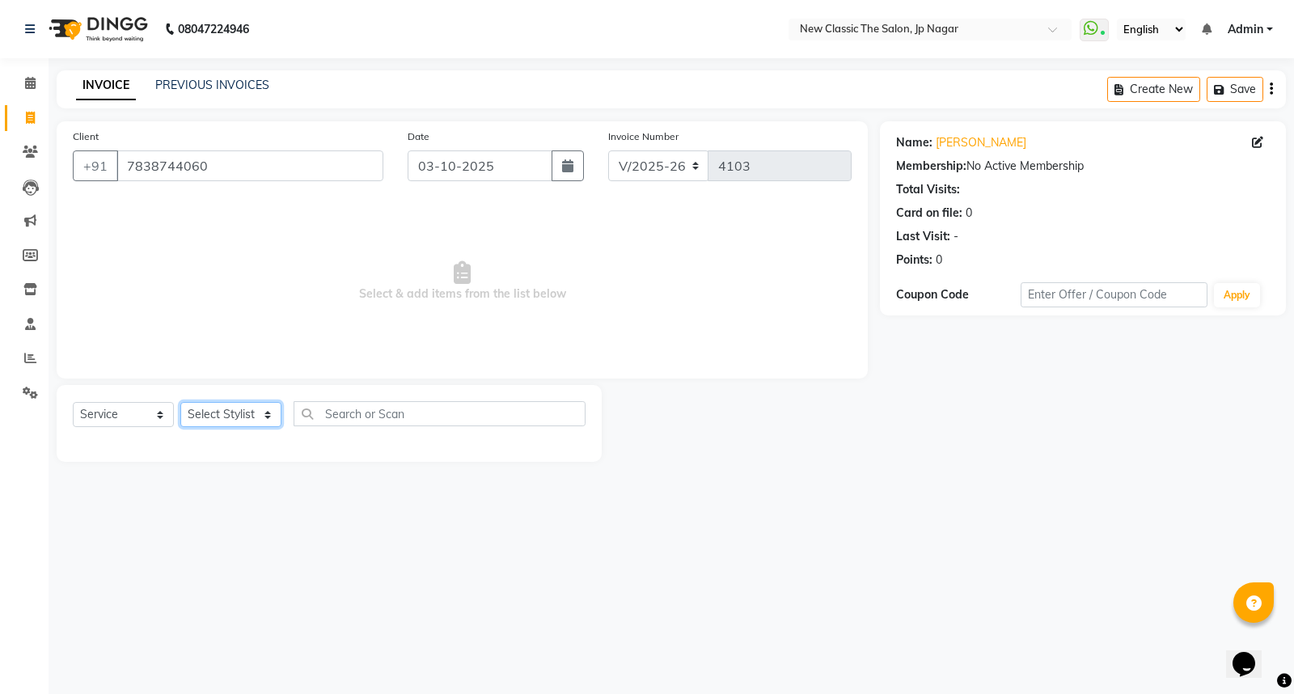
select select "27632"
click at [180, 403] on select "Select Stylist Amit [PERSON_NAME] [PERSON_NAME] [PERSON_NAME] Manager [PERSON_N…" at bounding box center [230, 414] width 101 height 25
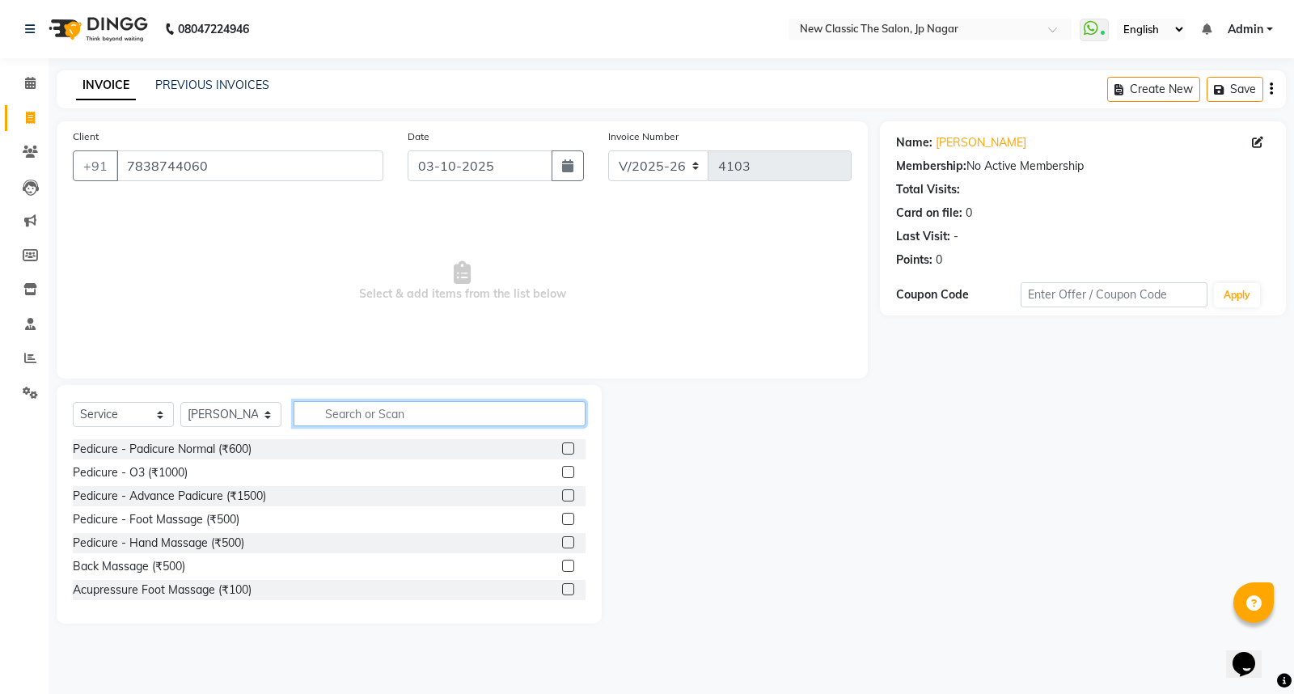
click at [324, 413] on input "text" at bounding box center [440, 413] width 292 height 25
type input "hair cut"
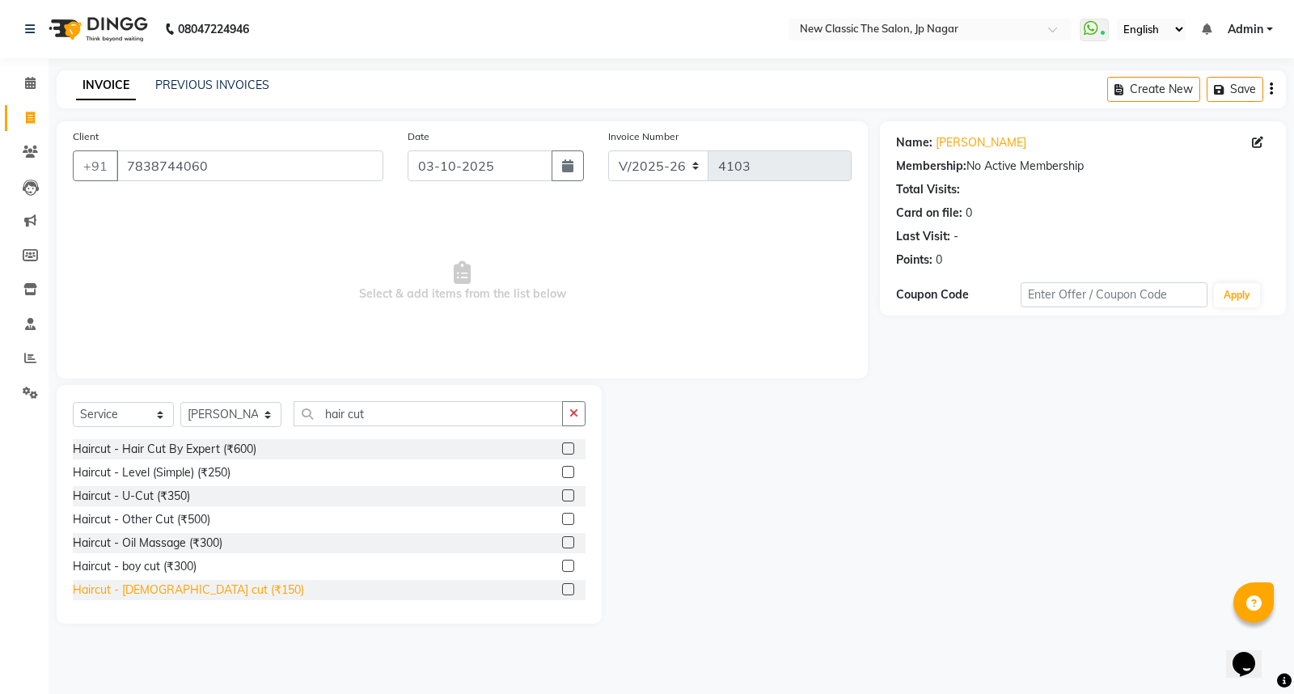
click at [165, 587] on div "Haircut - [DEMOGRAPHIC_DATA] cut (₹150)" at bounding box center [188, 590] width 231 height 17
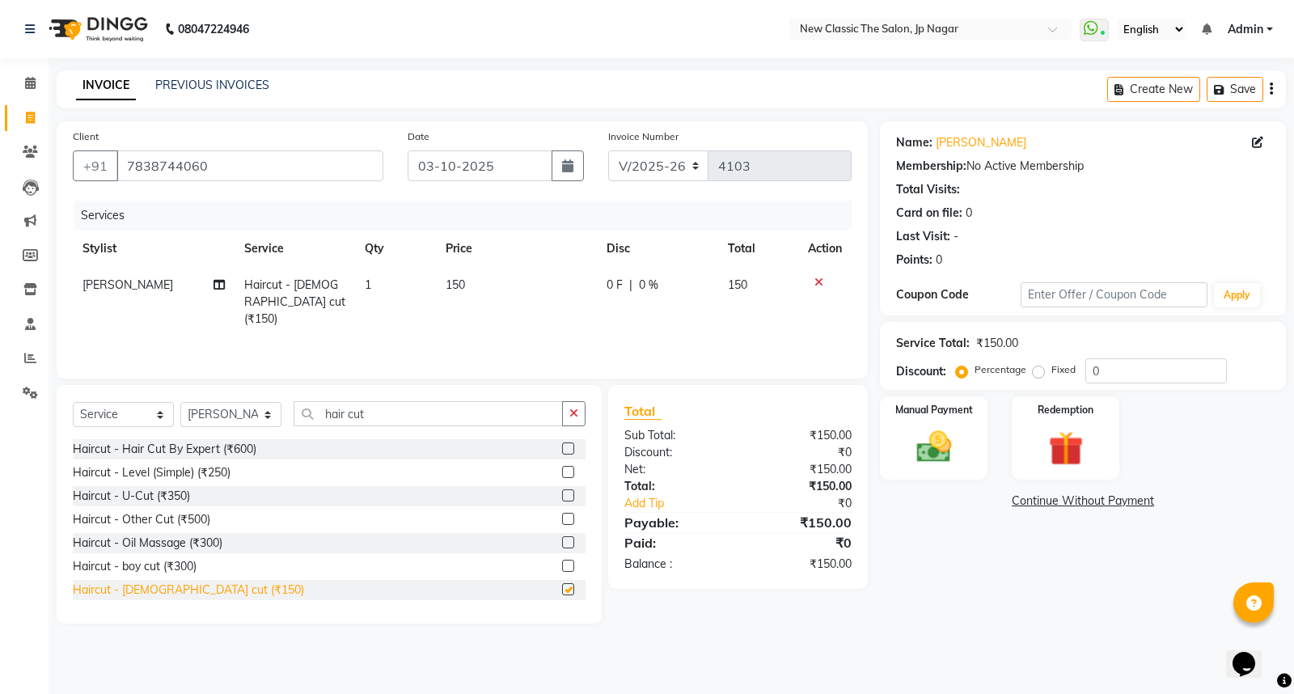
checkbox input "false"
click at [932, 449] on img at bounding box center [934, 446] width 58 height 41
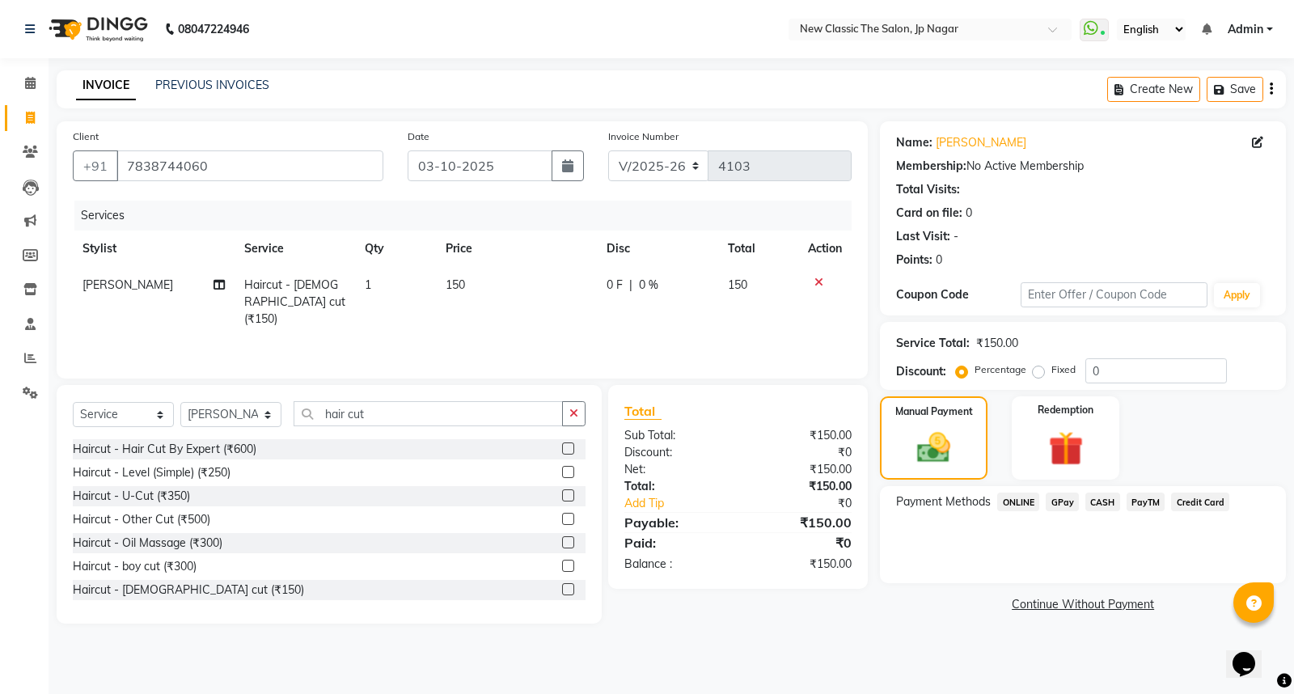
click at [1012, 499] on span "ONLINE" at bounding box center [1019, 502] width 42 height 19
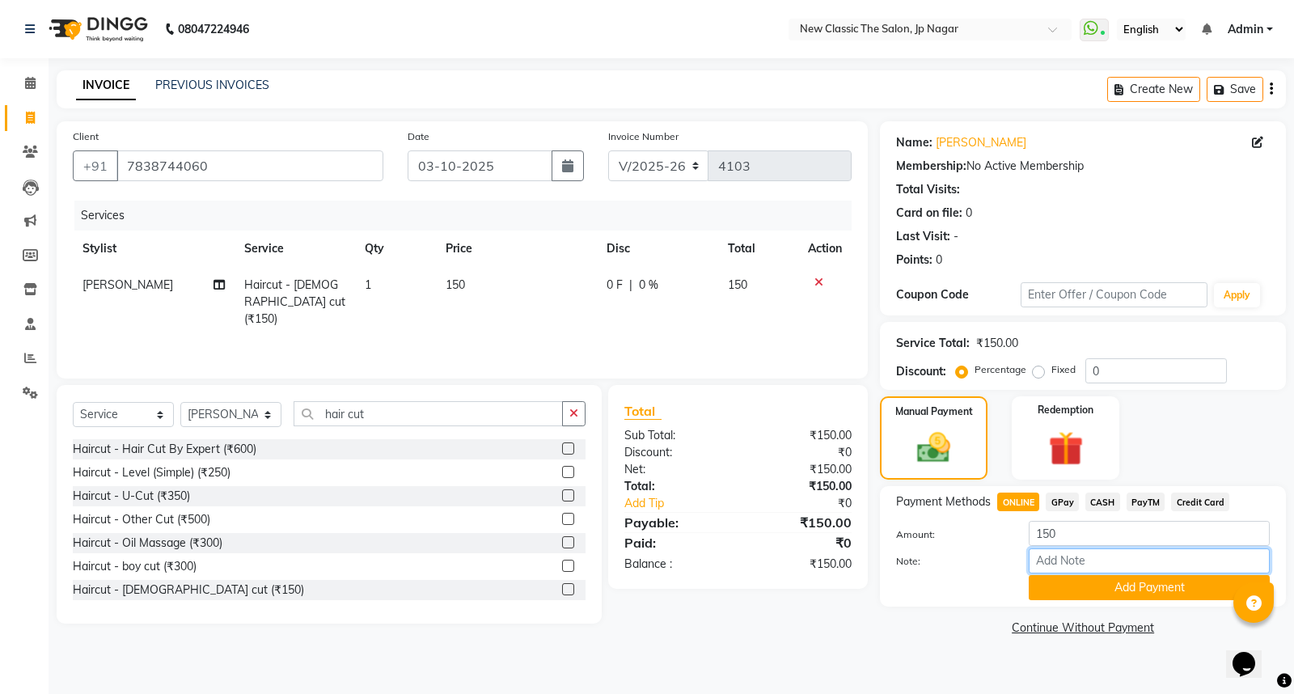
click at [1052, 572] on input "Note:" at bounding box center [1149, 561] width 241 height 25
click at [1056, 586] on button "Add Payment" at bounding box center [1149, 587] width 241 height 25
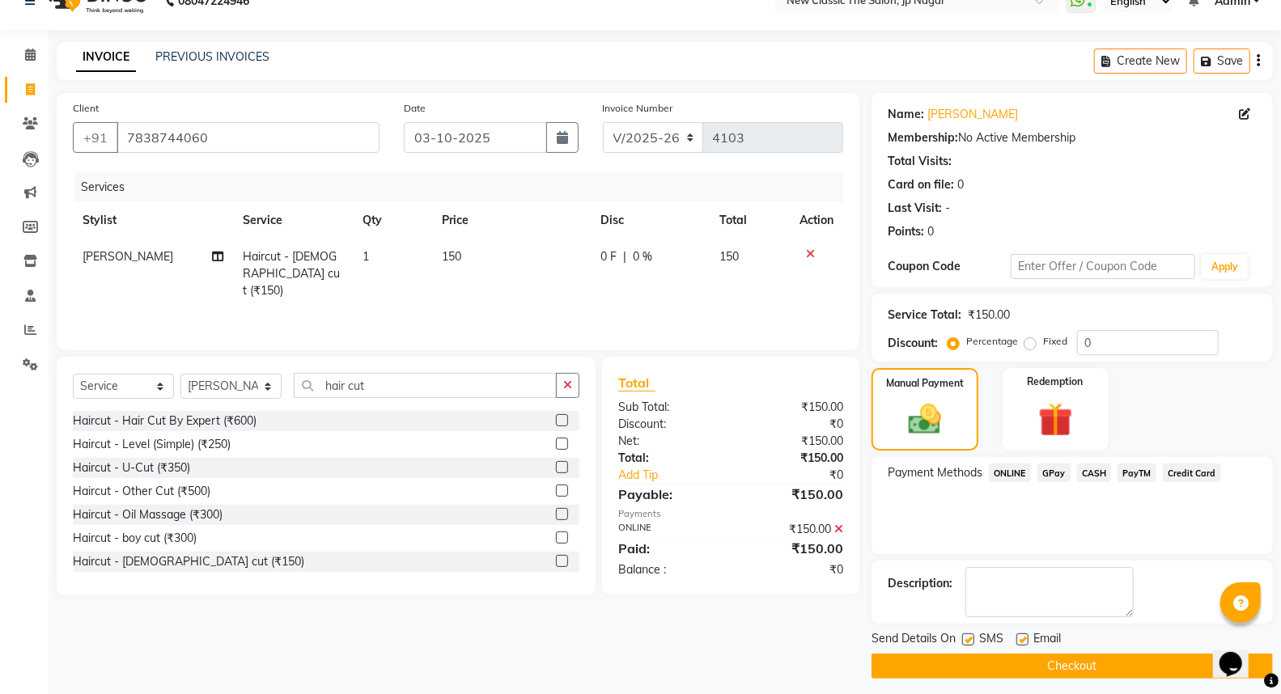
scroll to position [36, 0]
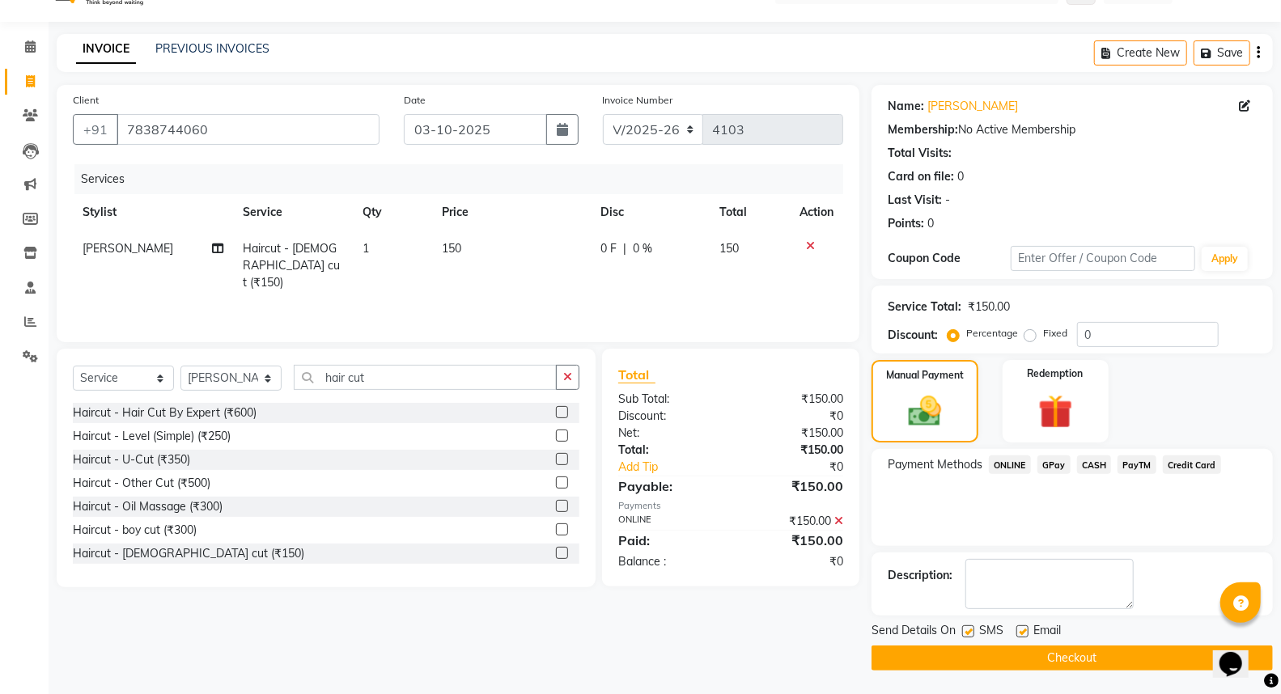
click at [1022, 653] on button "Checkout" at bounding box center [1071, 658] width 401 height 25
